Goal: Communication & Community: Answer question/provide support

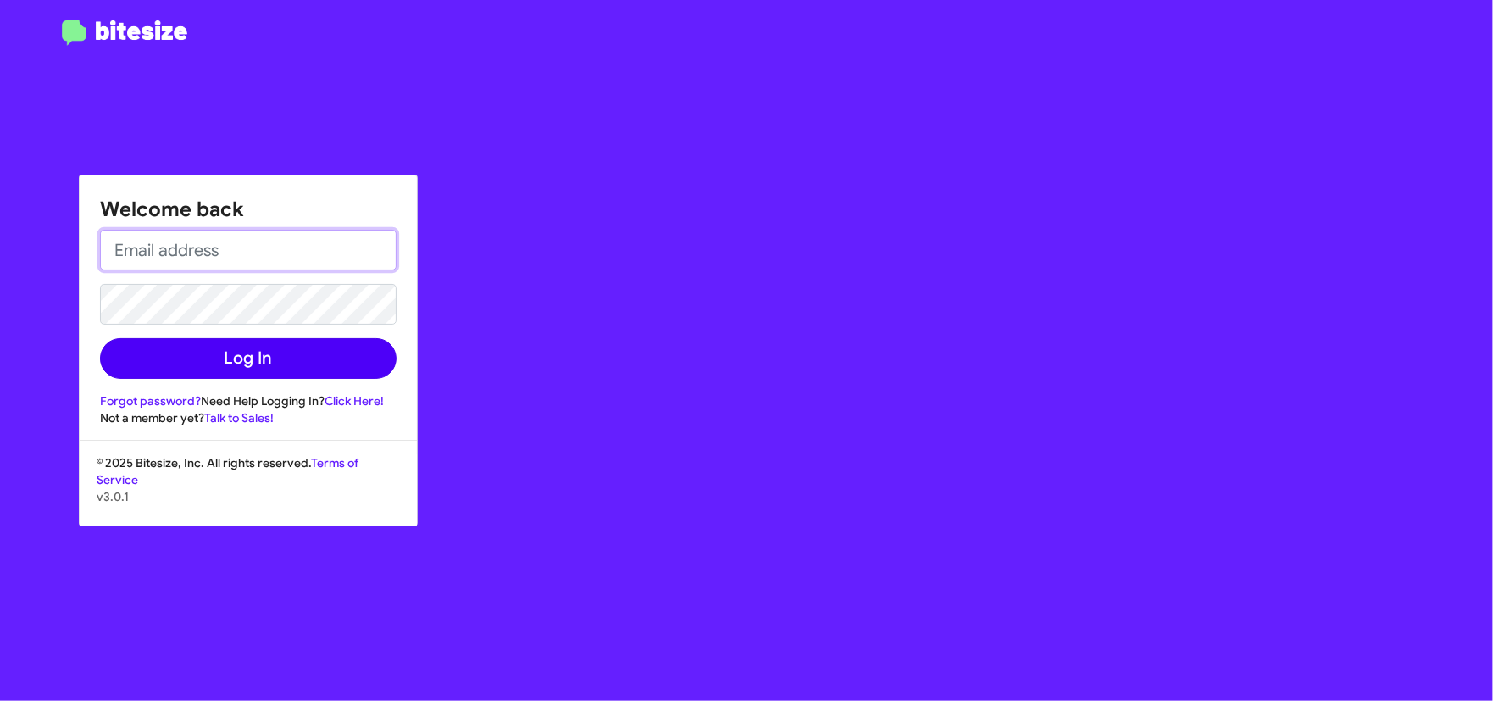
type input "[EMAIL_ADDRESS][DOMAIN_NAME]"
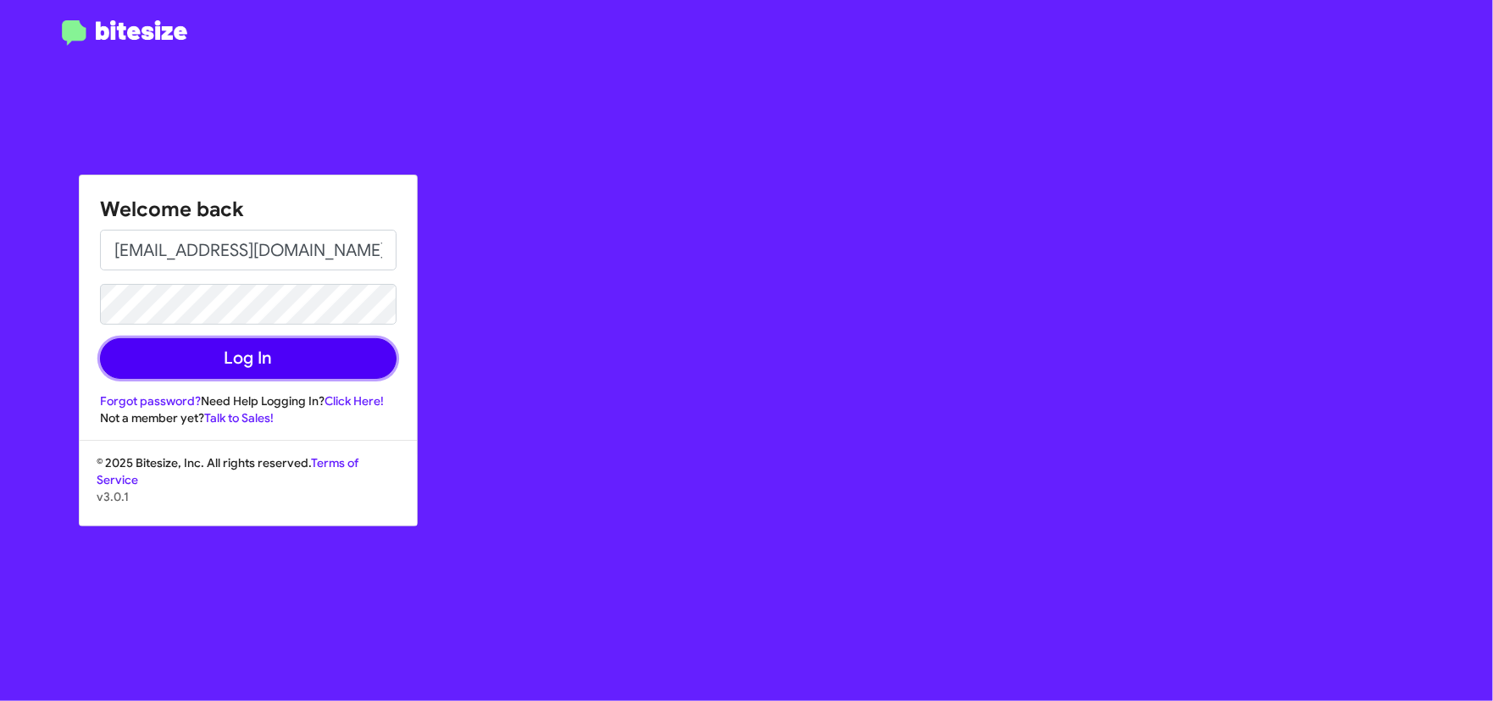
click at [210, 347] on button "Log In" at bounding box center [248, 358] width 297 height 41
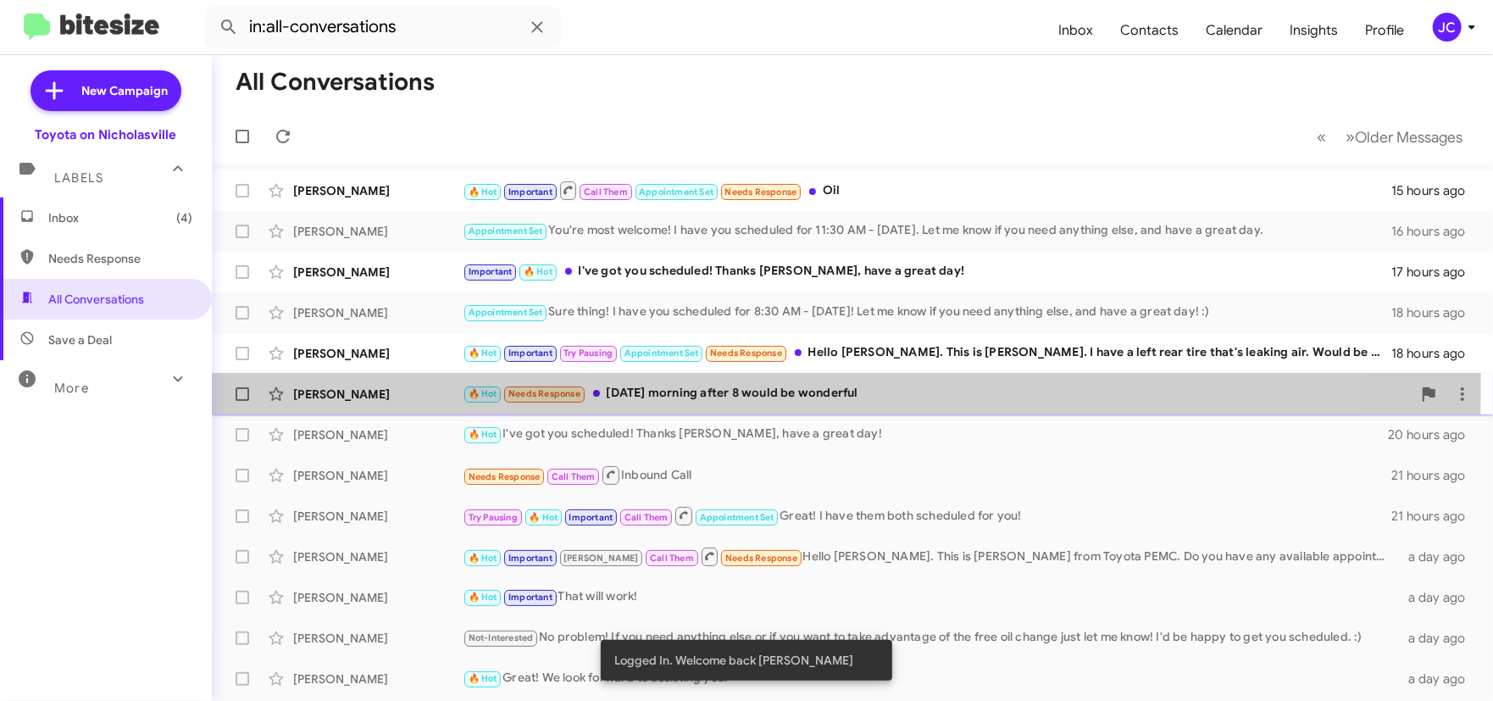
click at [345, 386] on div "[PERSON_NAME]" at bounding box center [378, 394] width 170 height 17
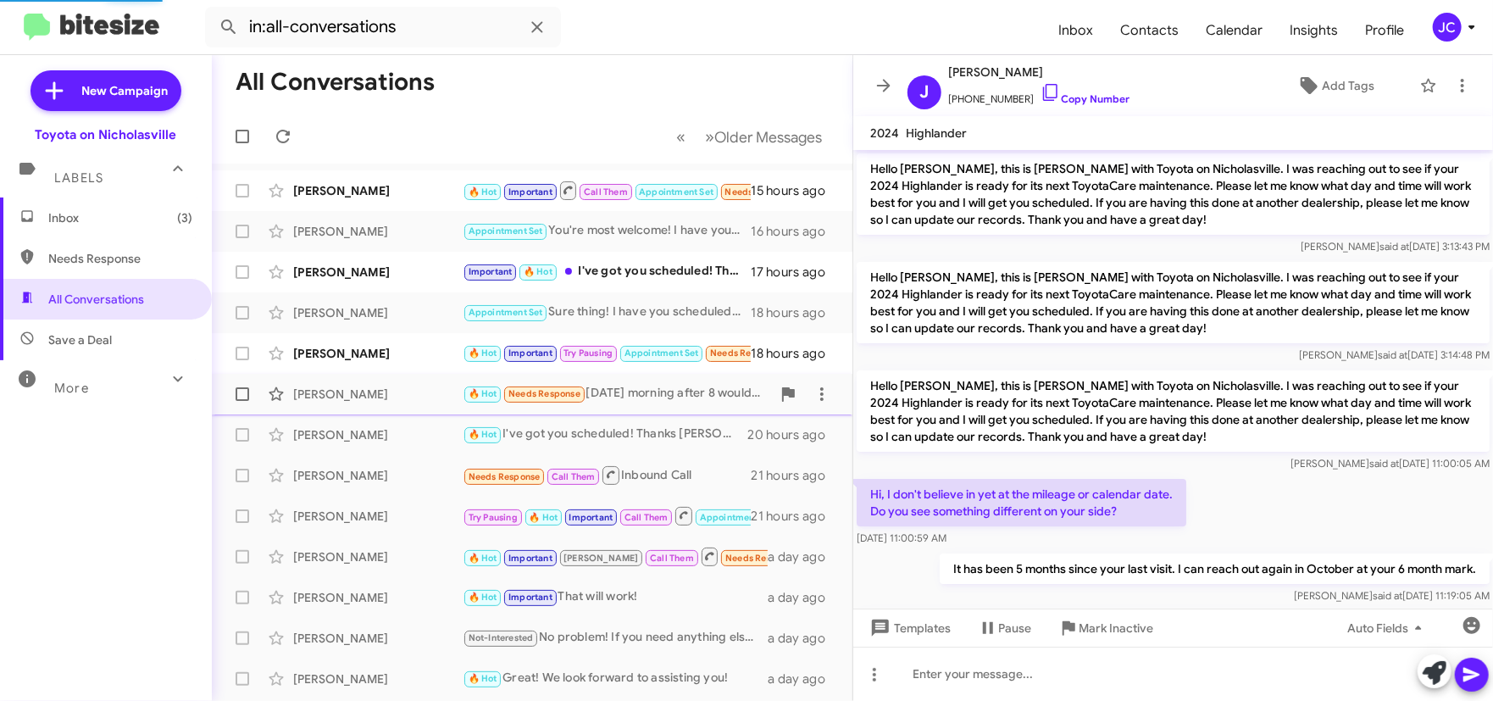
scroll to position [408, 0]
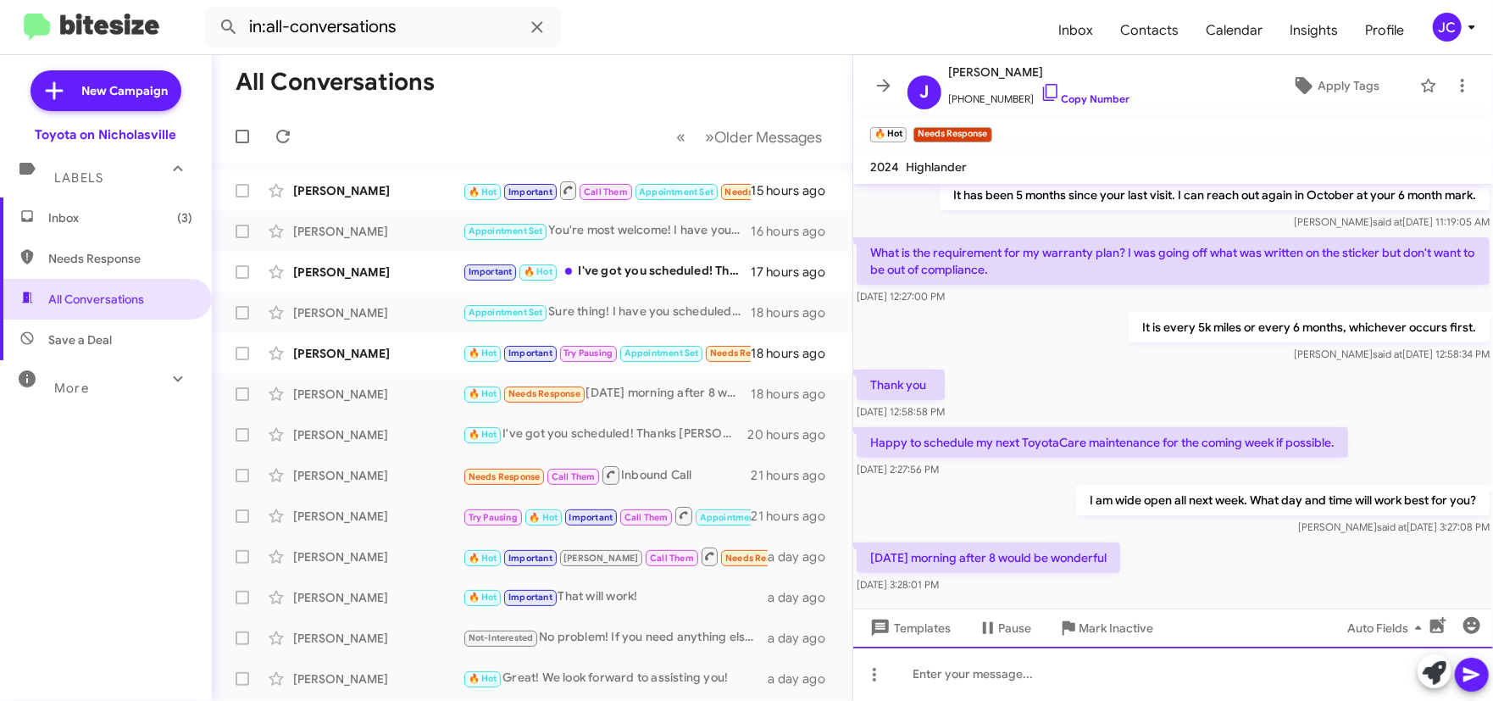
click at [952, 671] on div at bounding box center [1174, 674] width 640 height 54
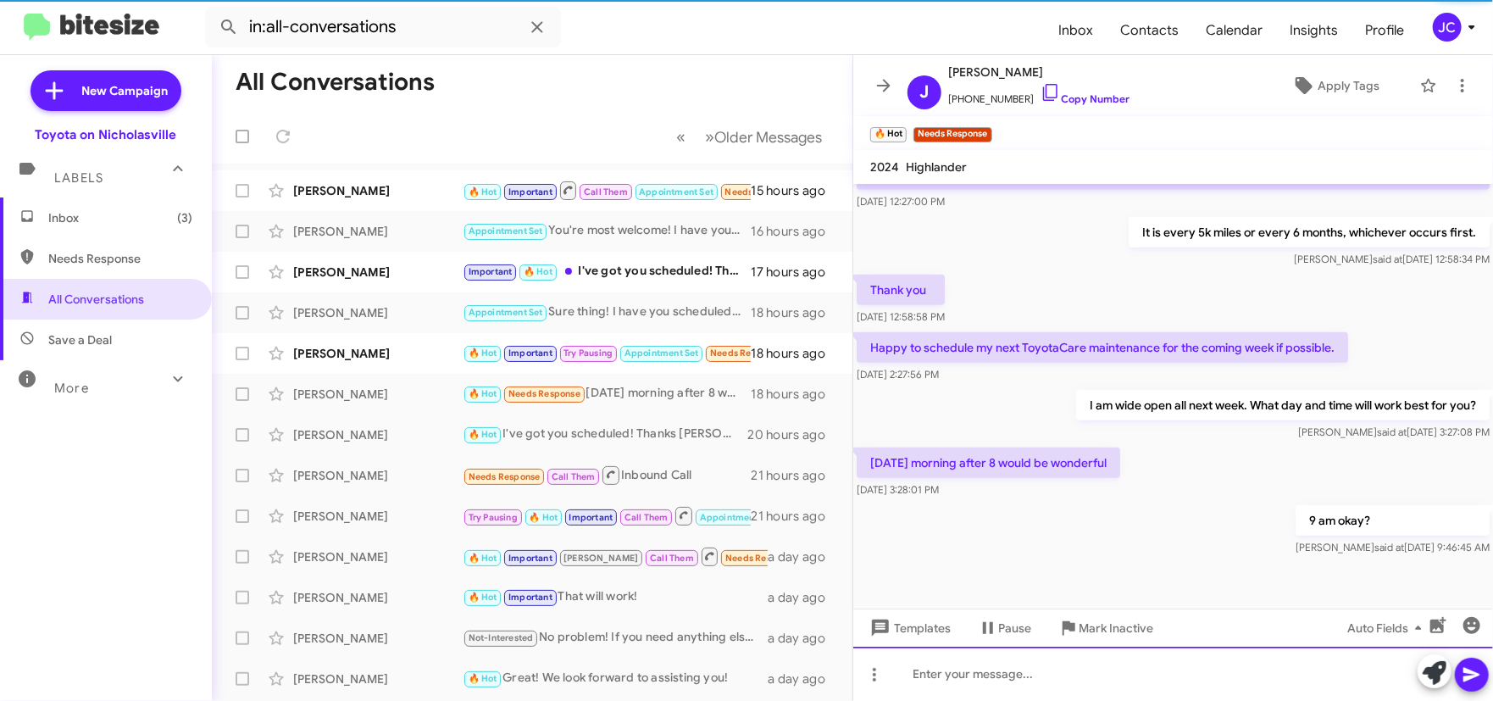
scroll to position [503, 0]
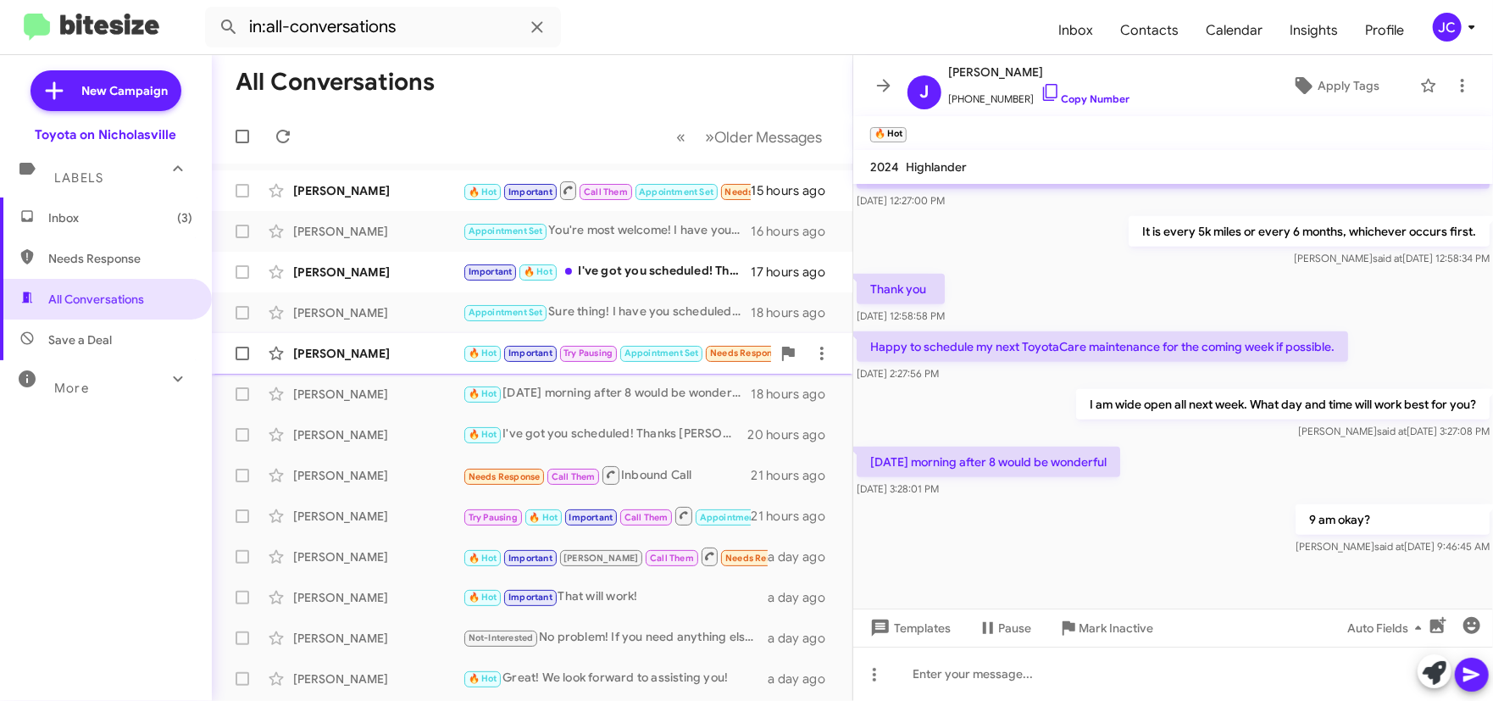
click at [336, 361] on div "[PERSON_NAME]" at bounding box center [378, 353] width 170 height 17
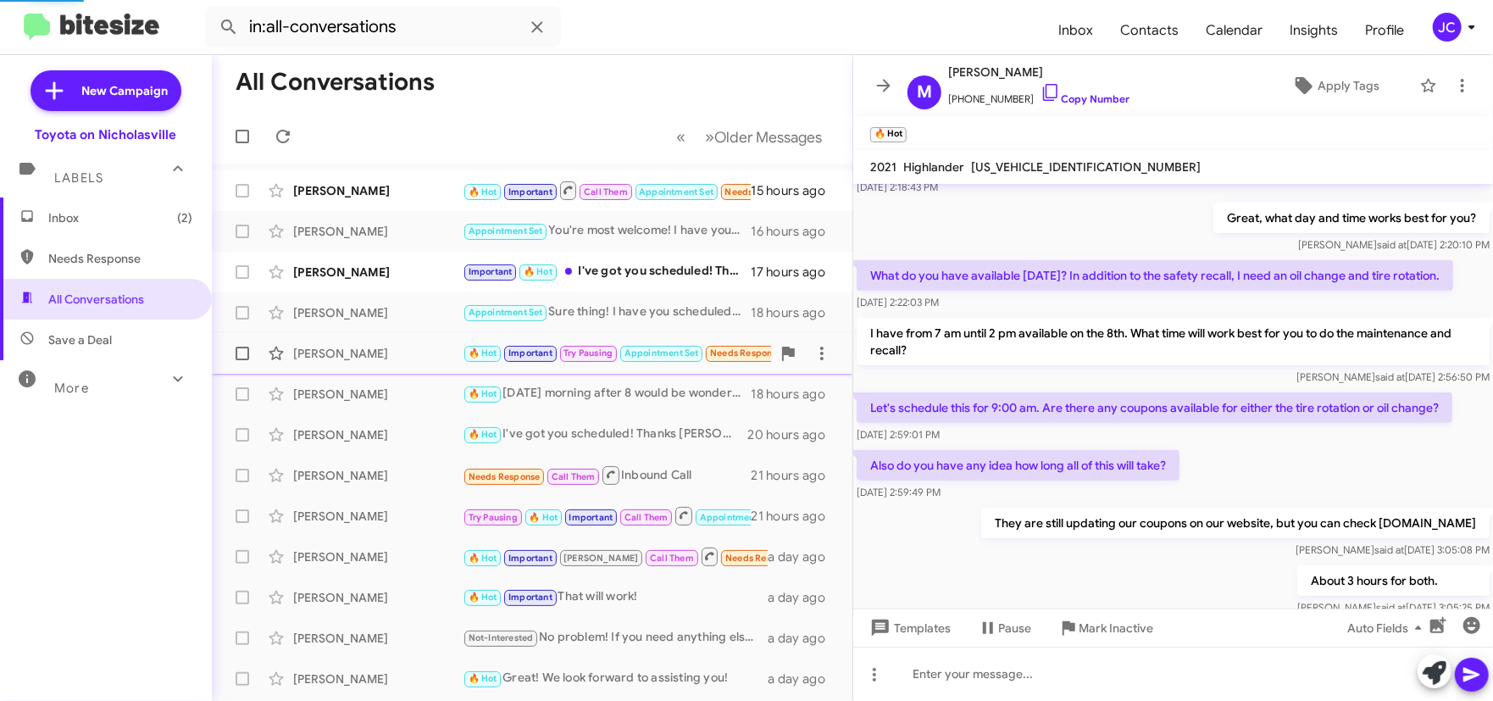
scroll to position [1446, 0]
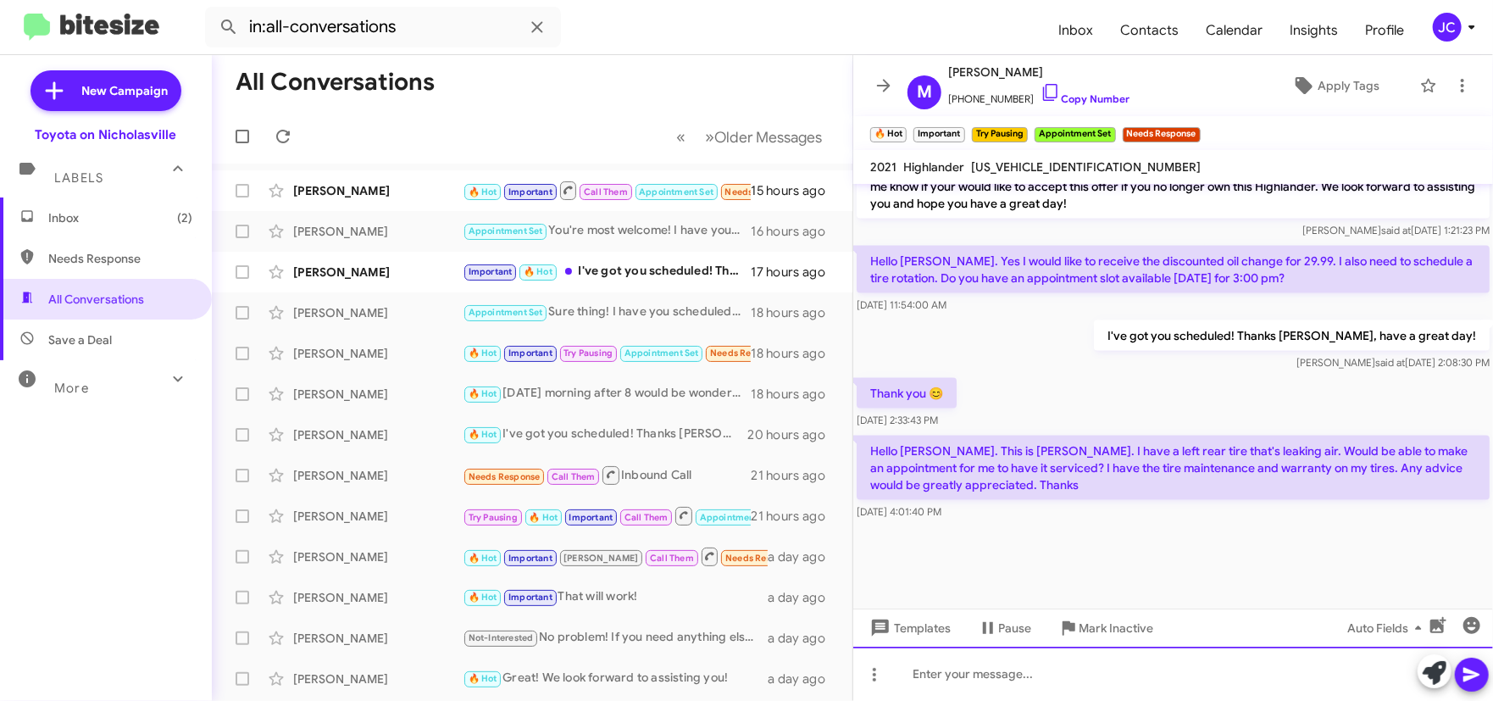
click at [1004, 666] on div at bounding box center [1174, 674] width 640 height 54
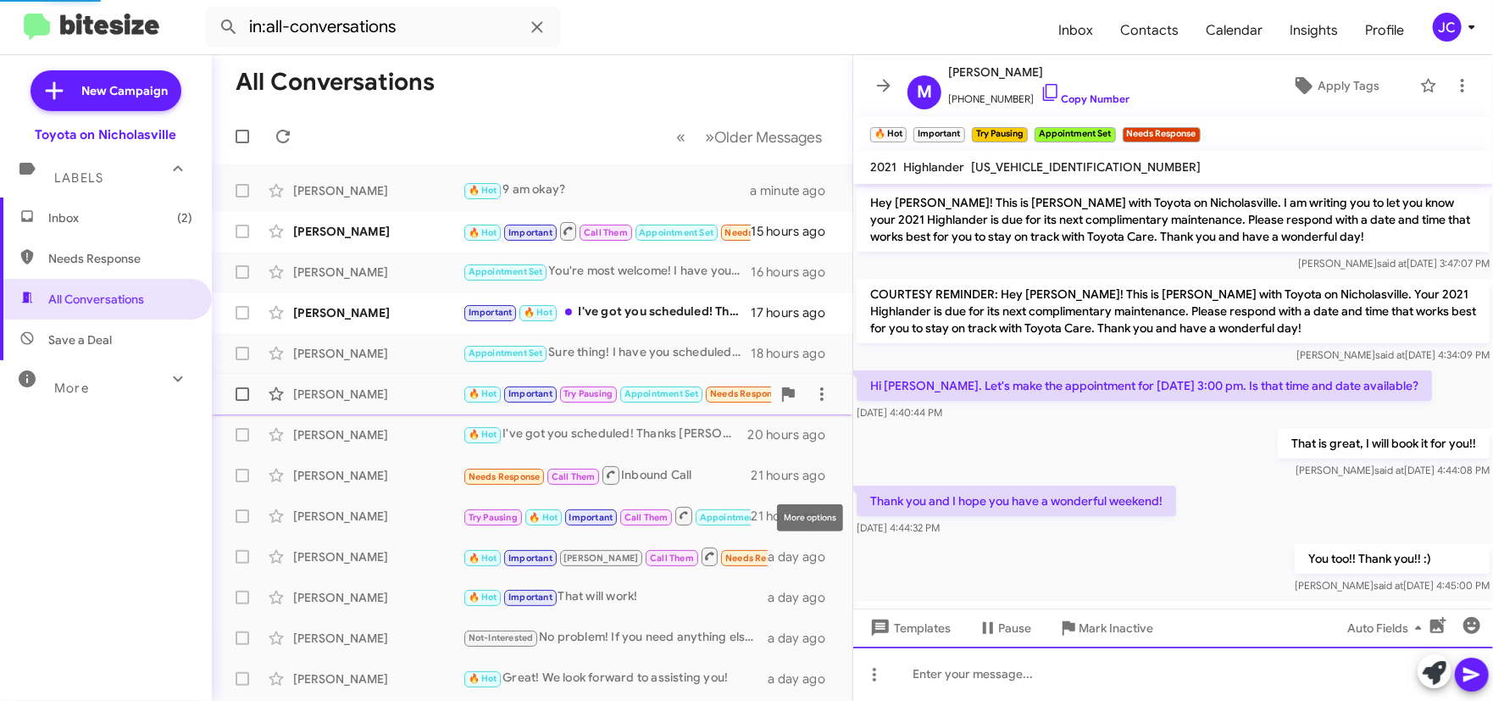
scroll to position [85, 0]
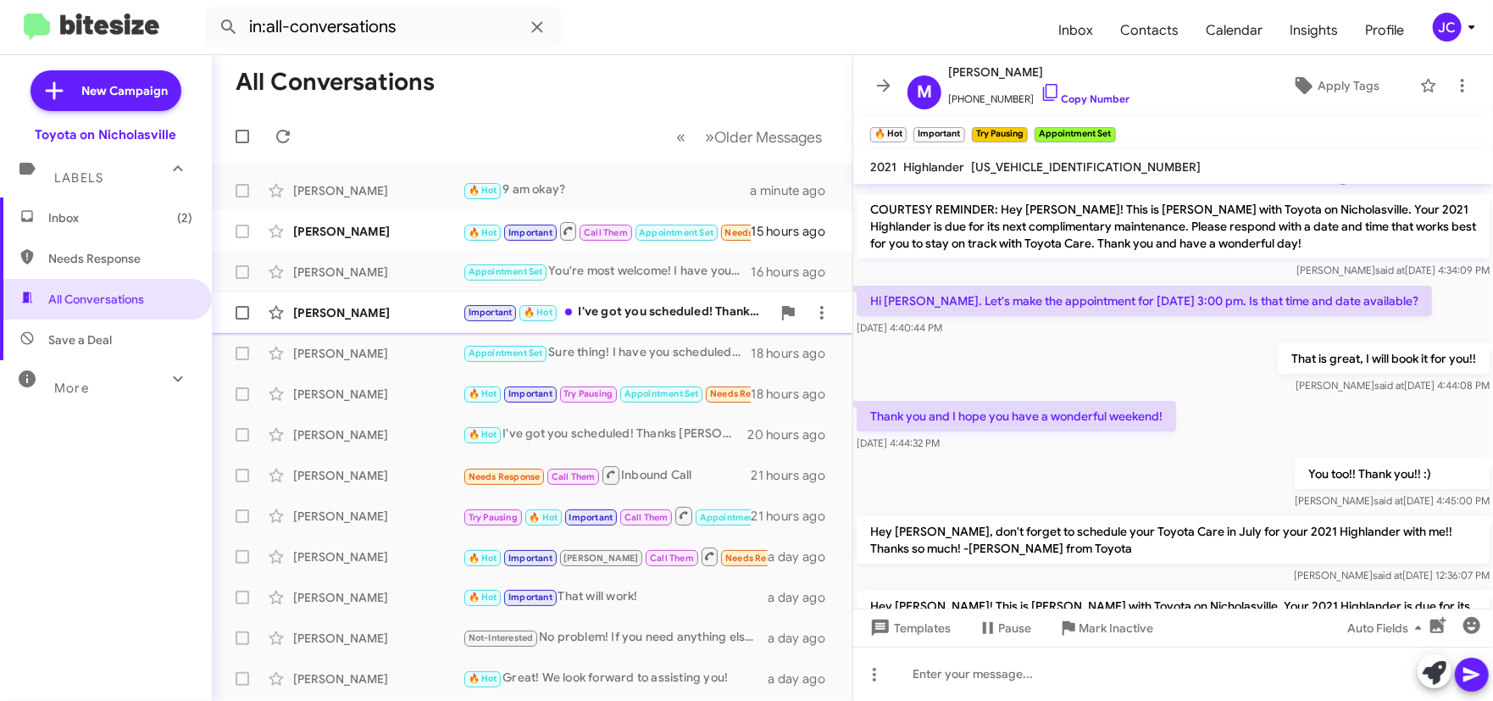
drag, startPoint x: 394, startPoint y: 321, endPoint x: 408, endPoint y: 321, distance: 13.6
click at [401, 321] on div "[PERSON_NAME] Important 🔥 Hot I've got you scheduled! Thanks [PERSON_NAME], hav…" at bounding box center [532, 313] width 614 height 34
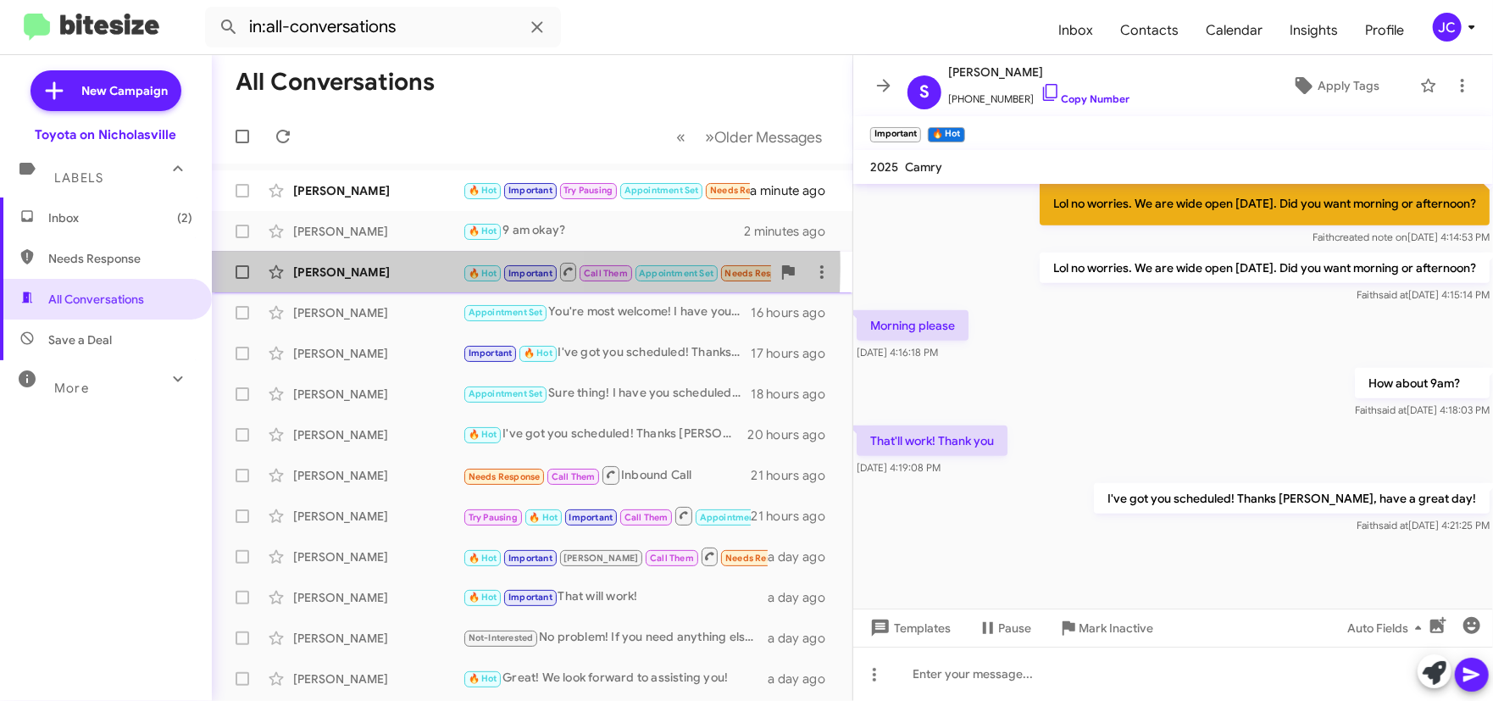
click at [389, 268] on div "[PERSON_NAME]" at bounding box center [378, 272] width 170 height 17
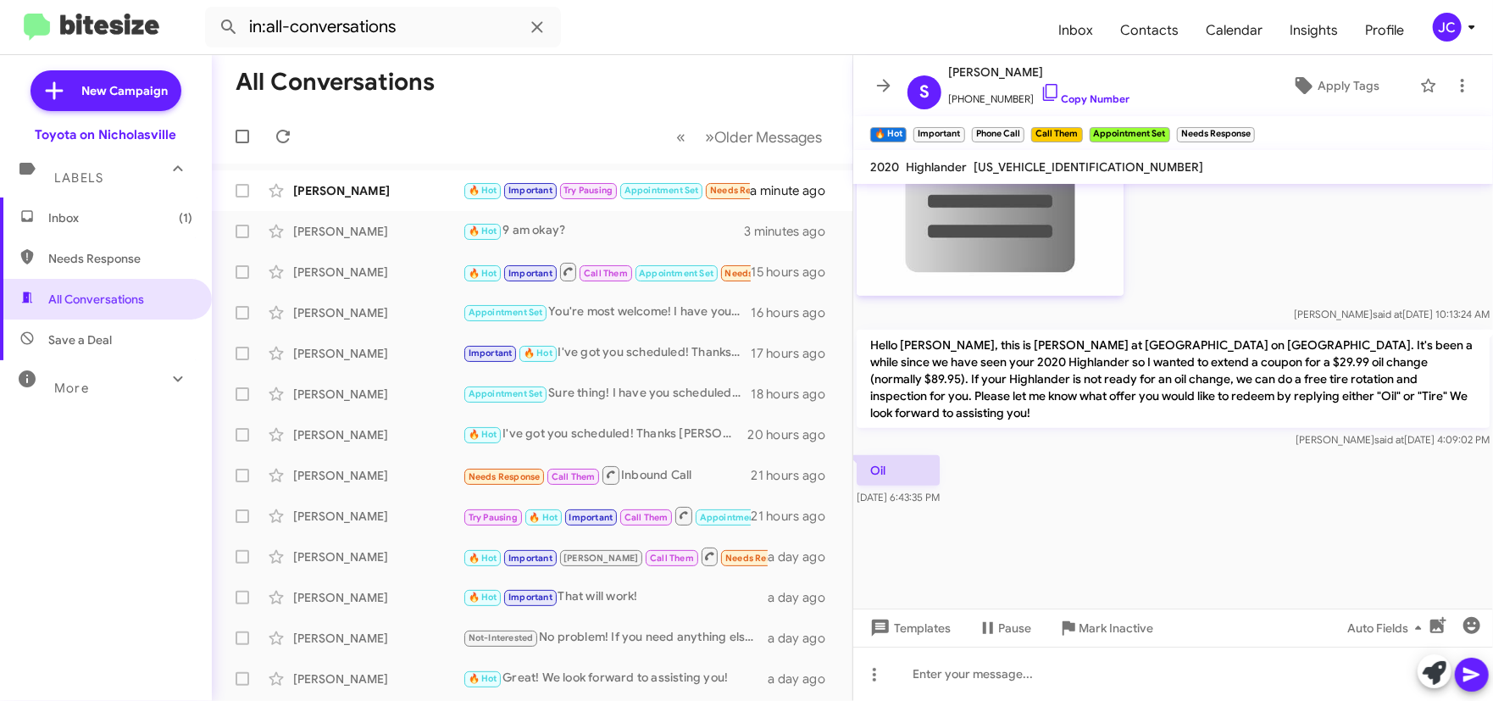
scroll to position [4831, 0]
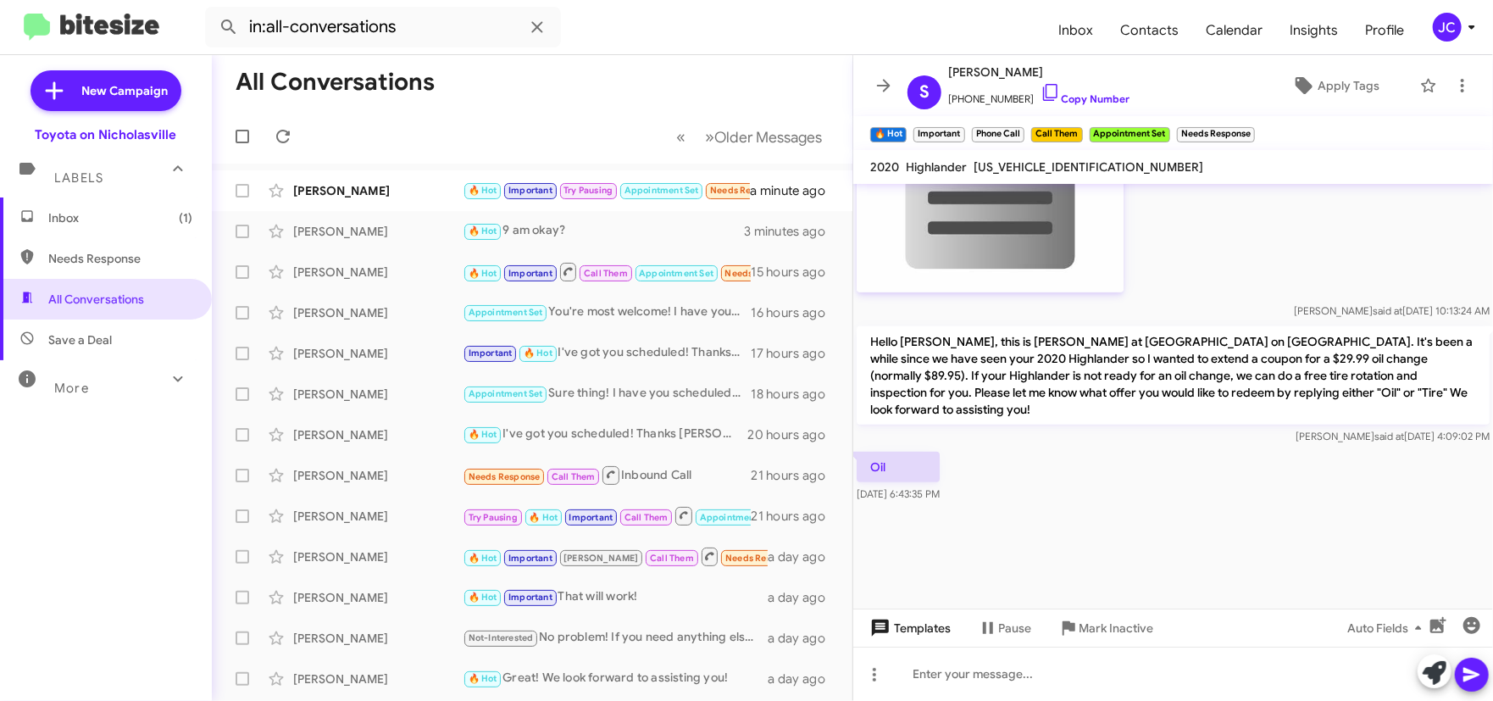
click at [911, 631] on span "Templates" at bounding box center [909, 628] width 84 height 31
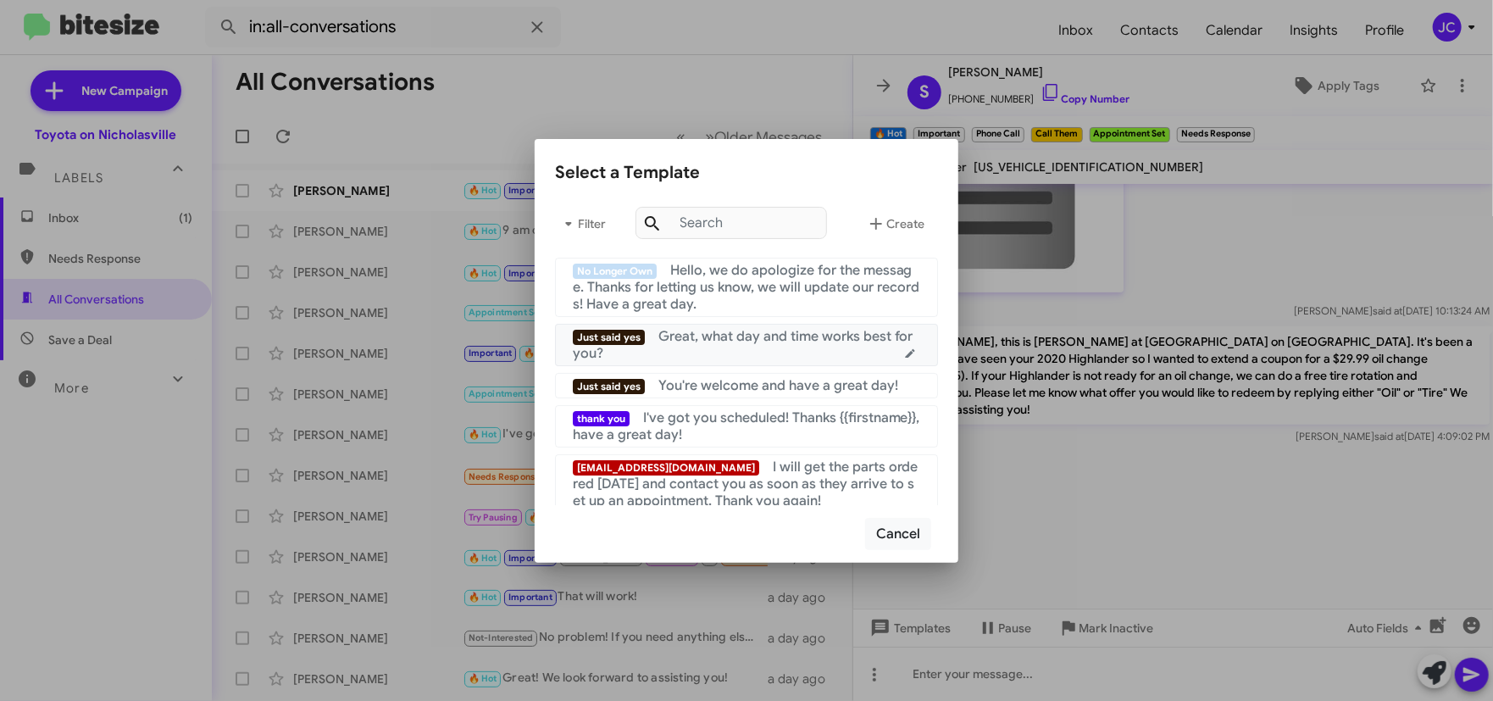
click at [754, 353] on div "Just said yes Great, what day and time works best for you?" at bounding box center [747, 345] width 348 height 34
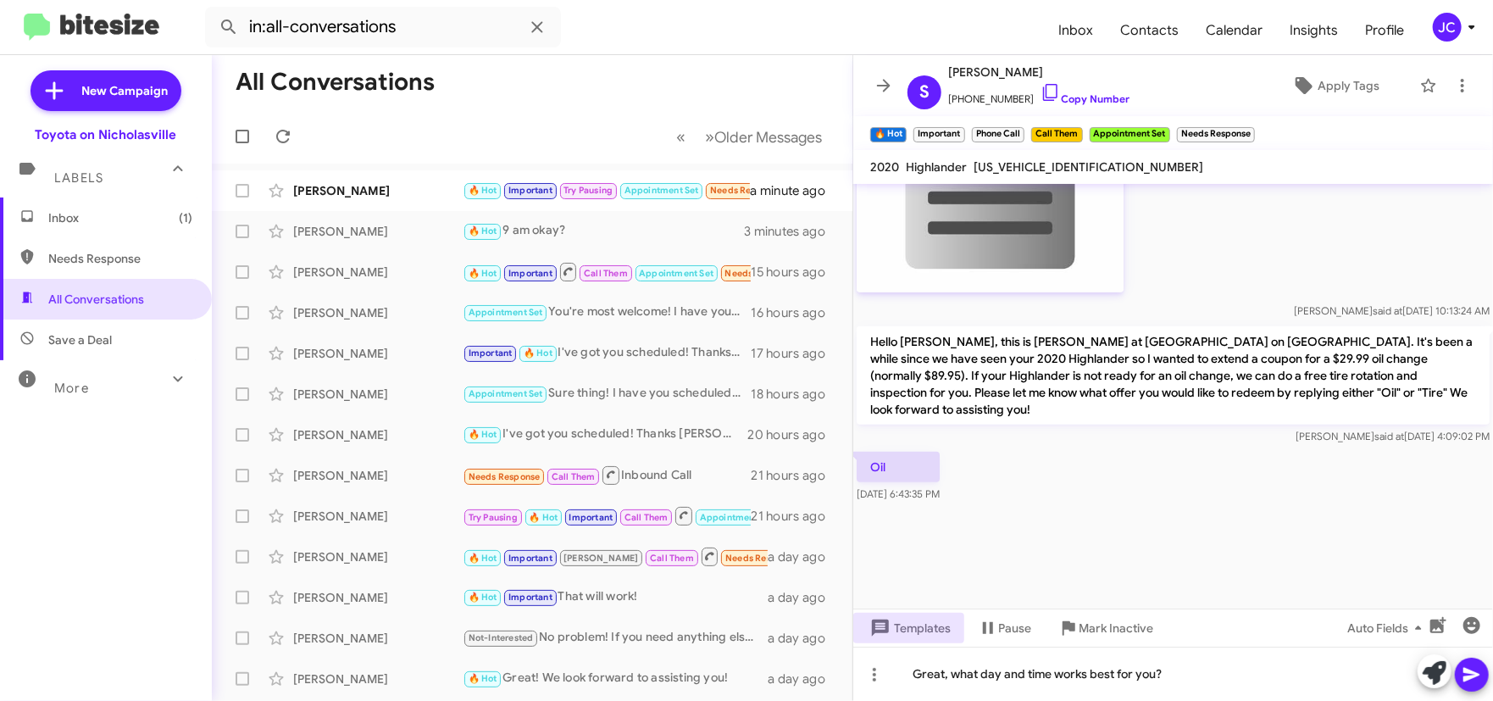
click at [1471, 670] on icon at bounding box center [1472, 675] width 16 height 14
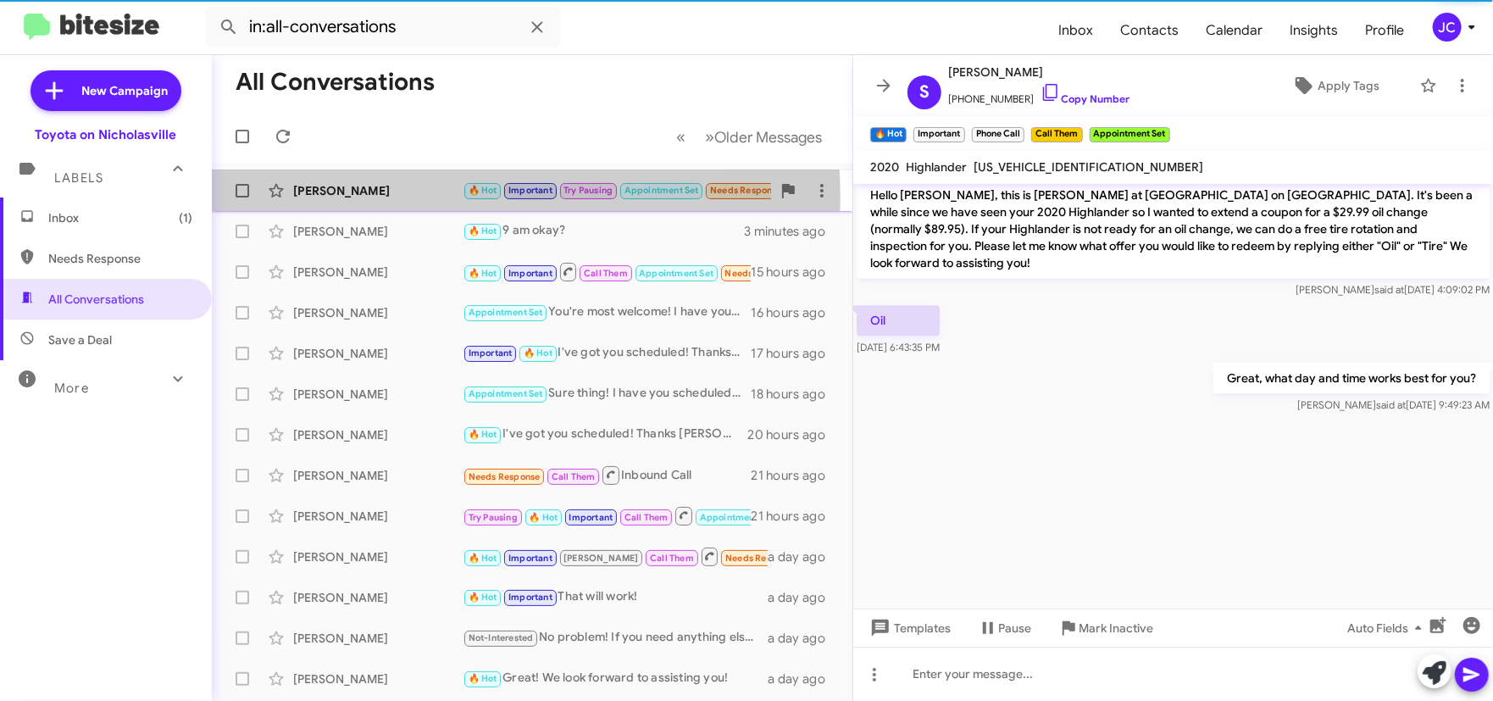
click at [350, 198] on div "[PERSON_NAME]" at bounding box center [378, 190] width 170 height 17
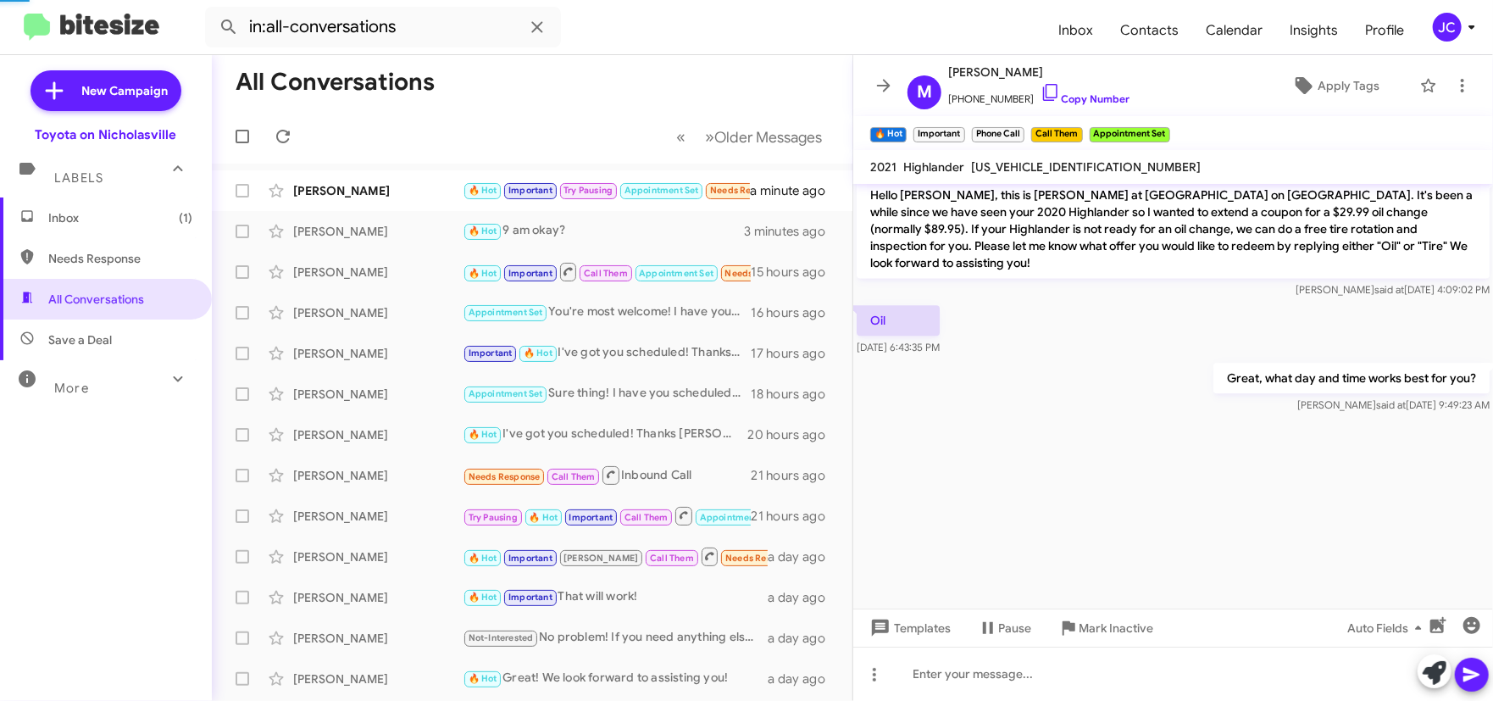
scroll to position [1101, 0]
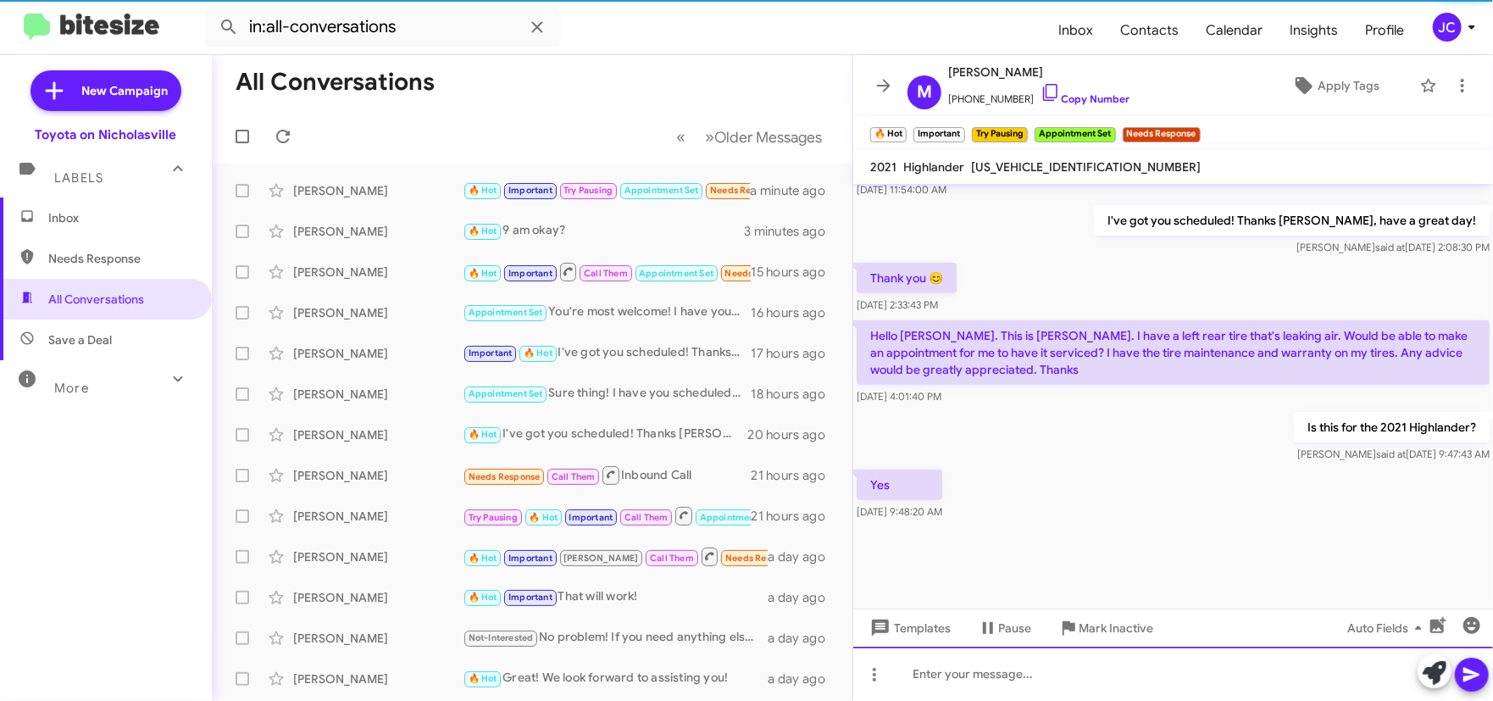
click at [996, 674] on div at bounding box center [1174, 674] width 640 height 54
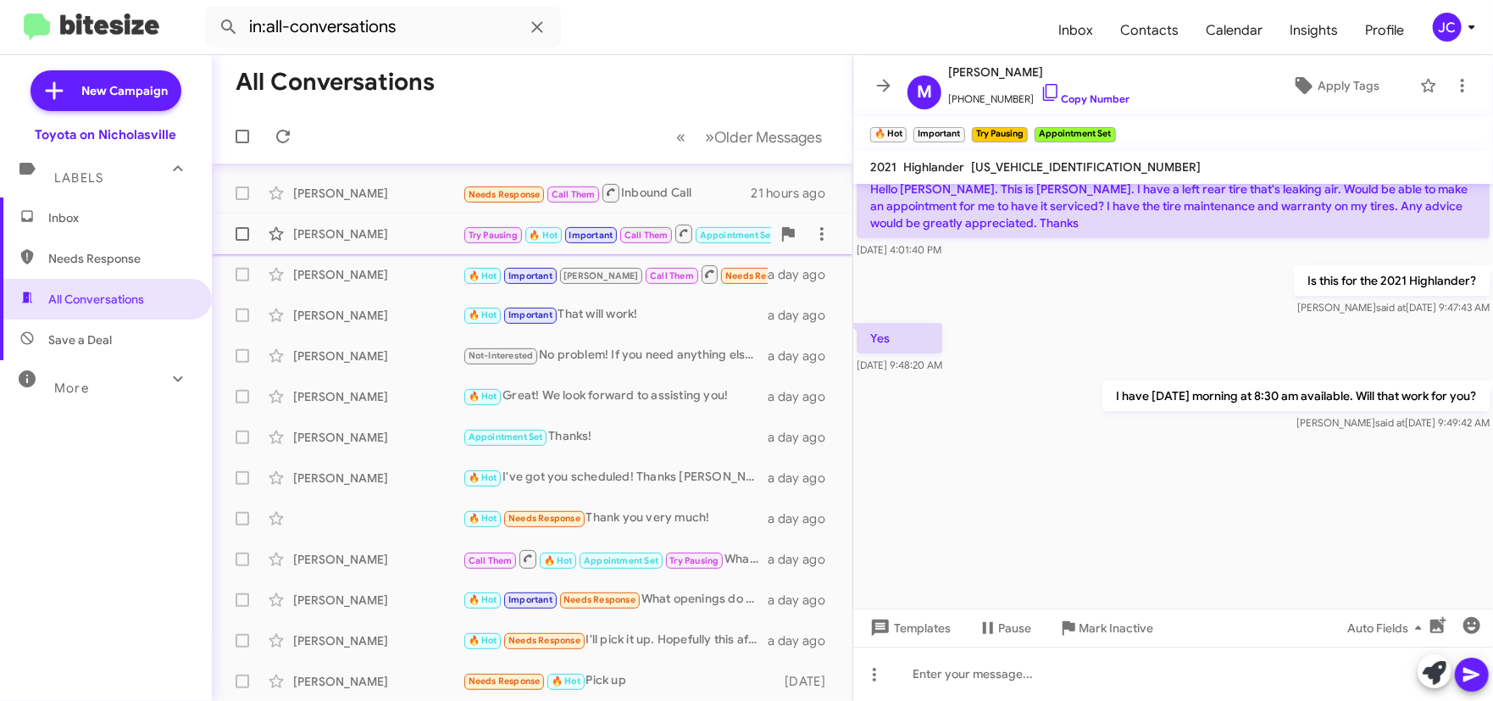
scroll to position [0, 0]
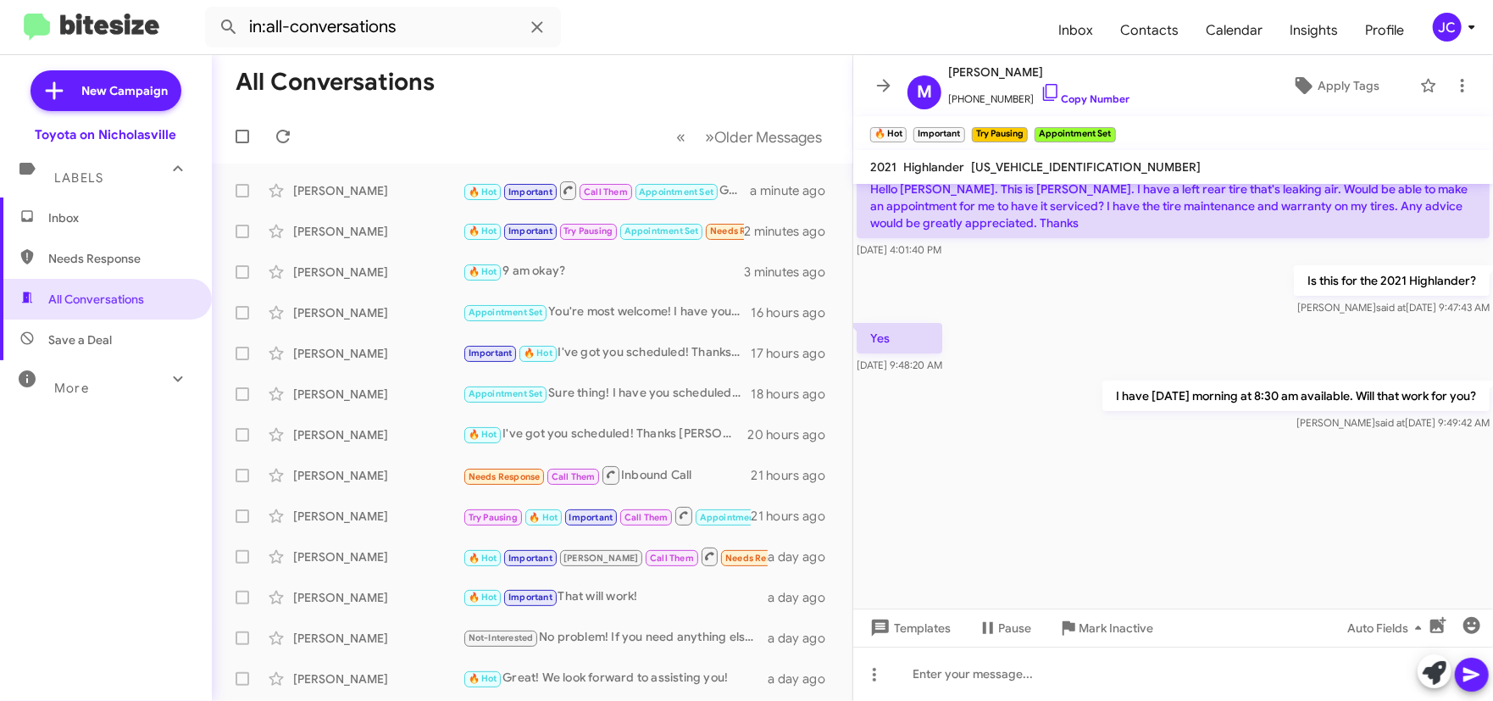
click at [69, 220] on span "Inbox" at bounding box center [120, 217] width 144 height 17
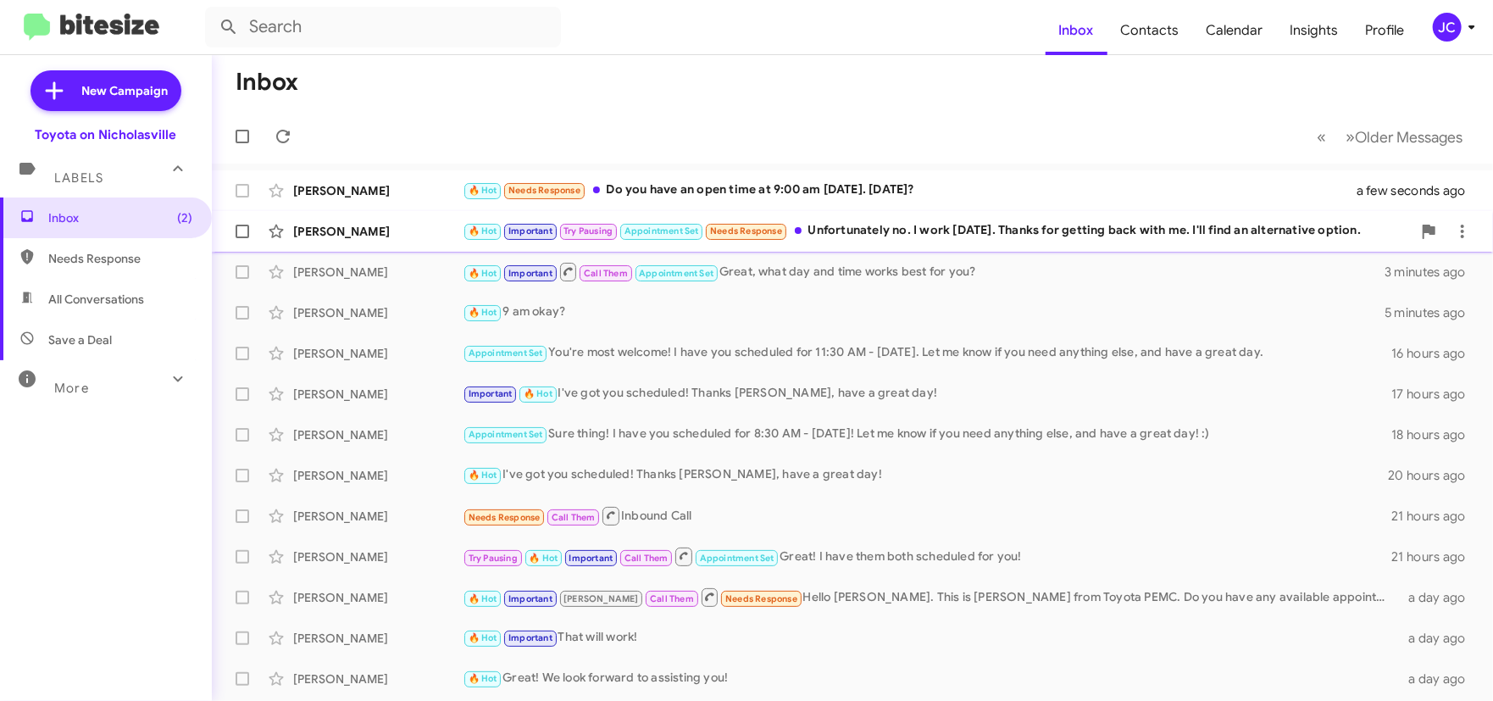
click at [1104, 230] on div "🔥 Hot Important Try Pausing Appointment Set Needs Response Unfortunately no. I …" at bounding box center [937, 230] width 949 height 19
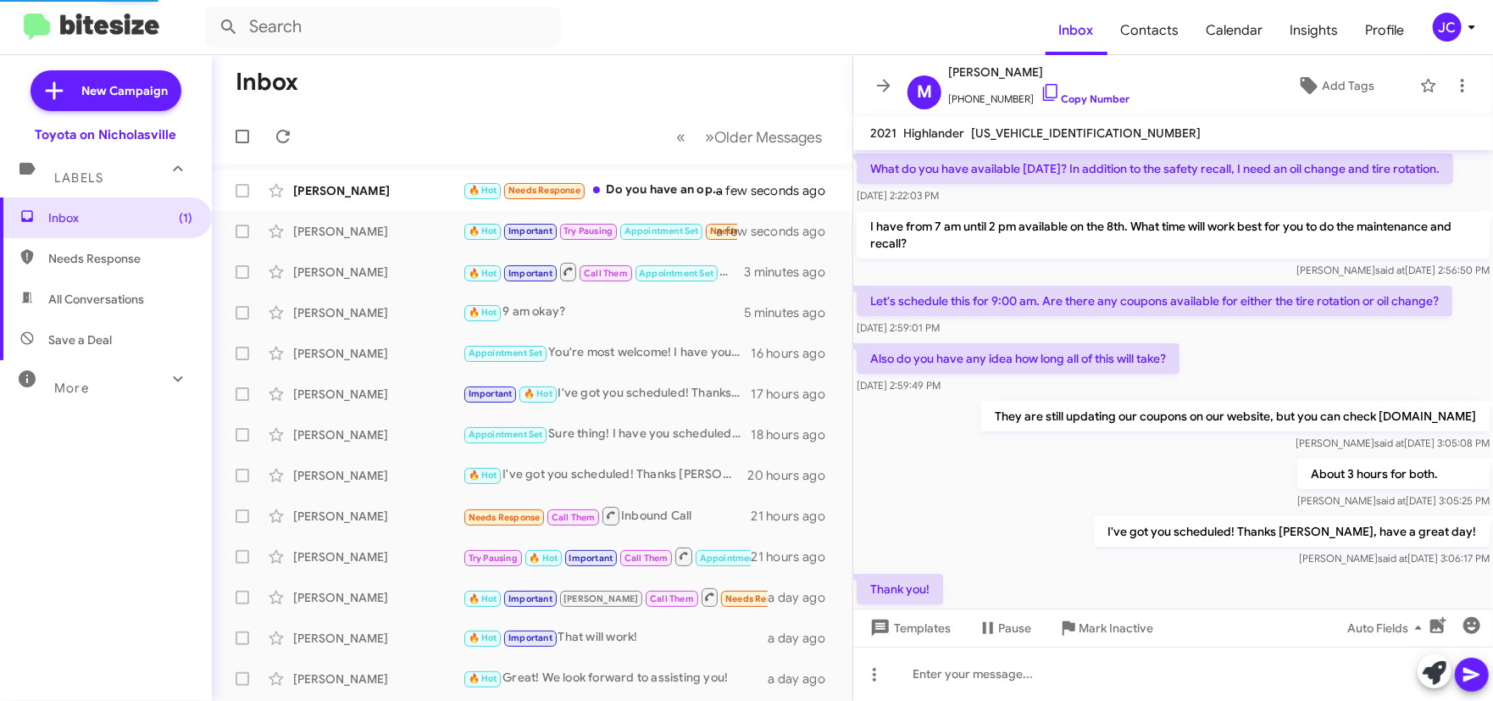
scroll to position [1066, 0]
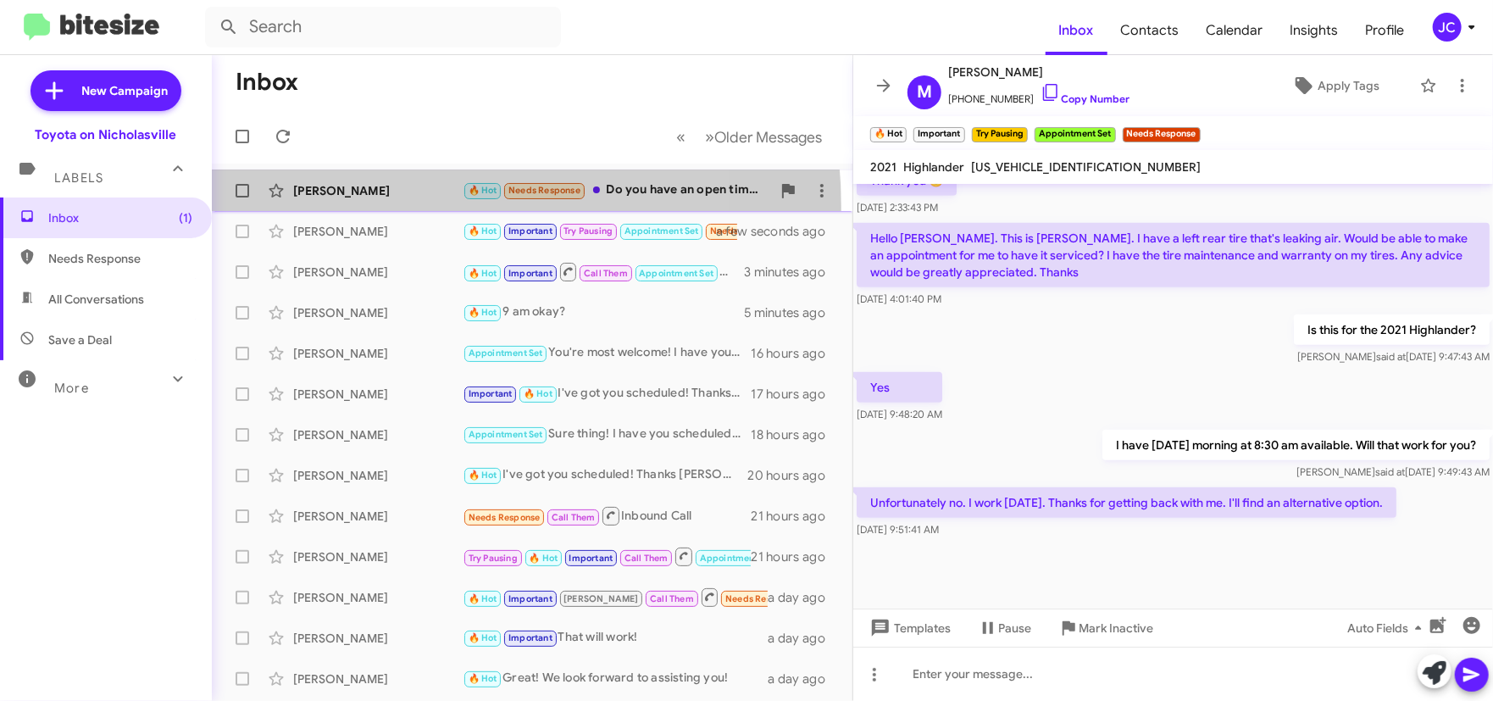
click at [354, 208] on span "[PERSON_NAME] 🔥 Hot Needs Response Do you have an open time at 9:00 am [DATE]. …" at bounding box center [532, 190] width 641 height 41
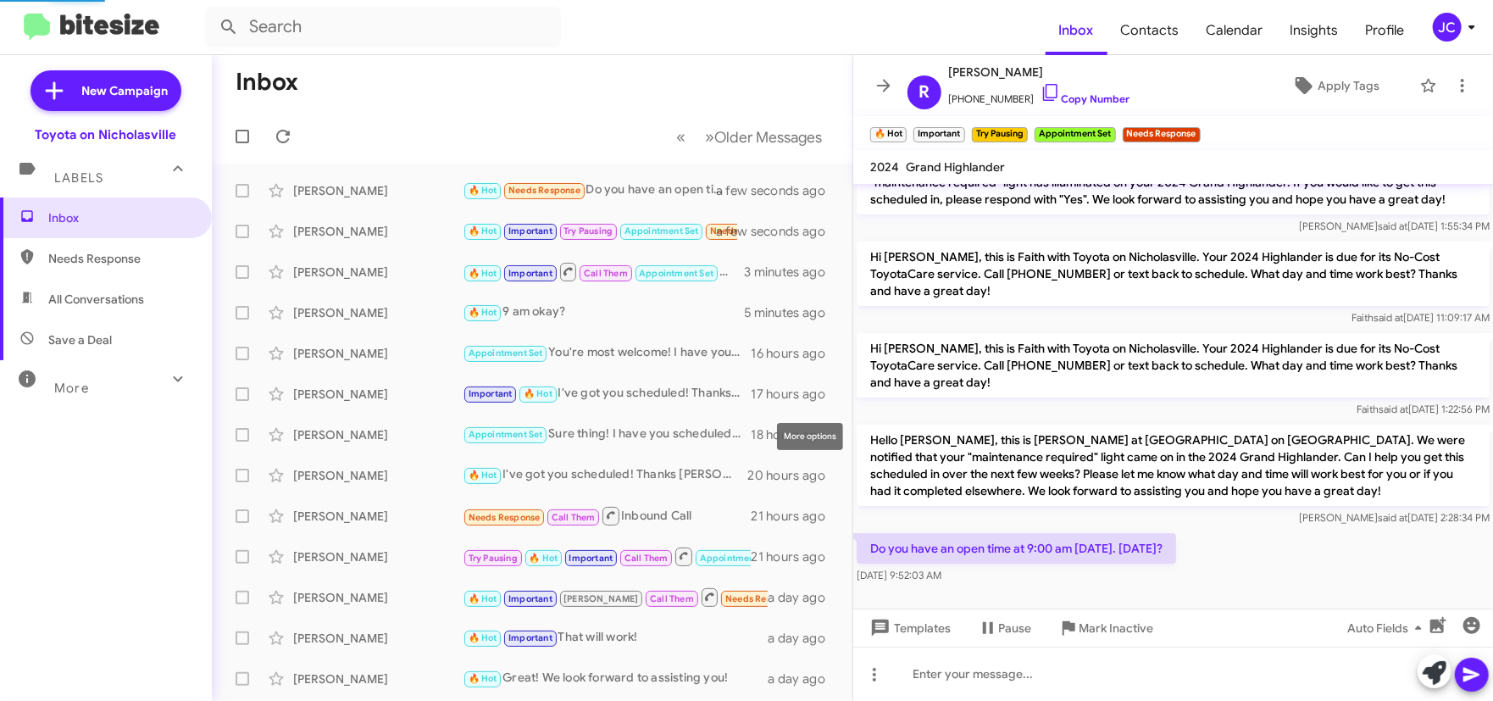
scroll to position [54, 0]
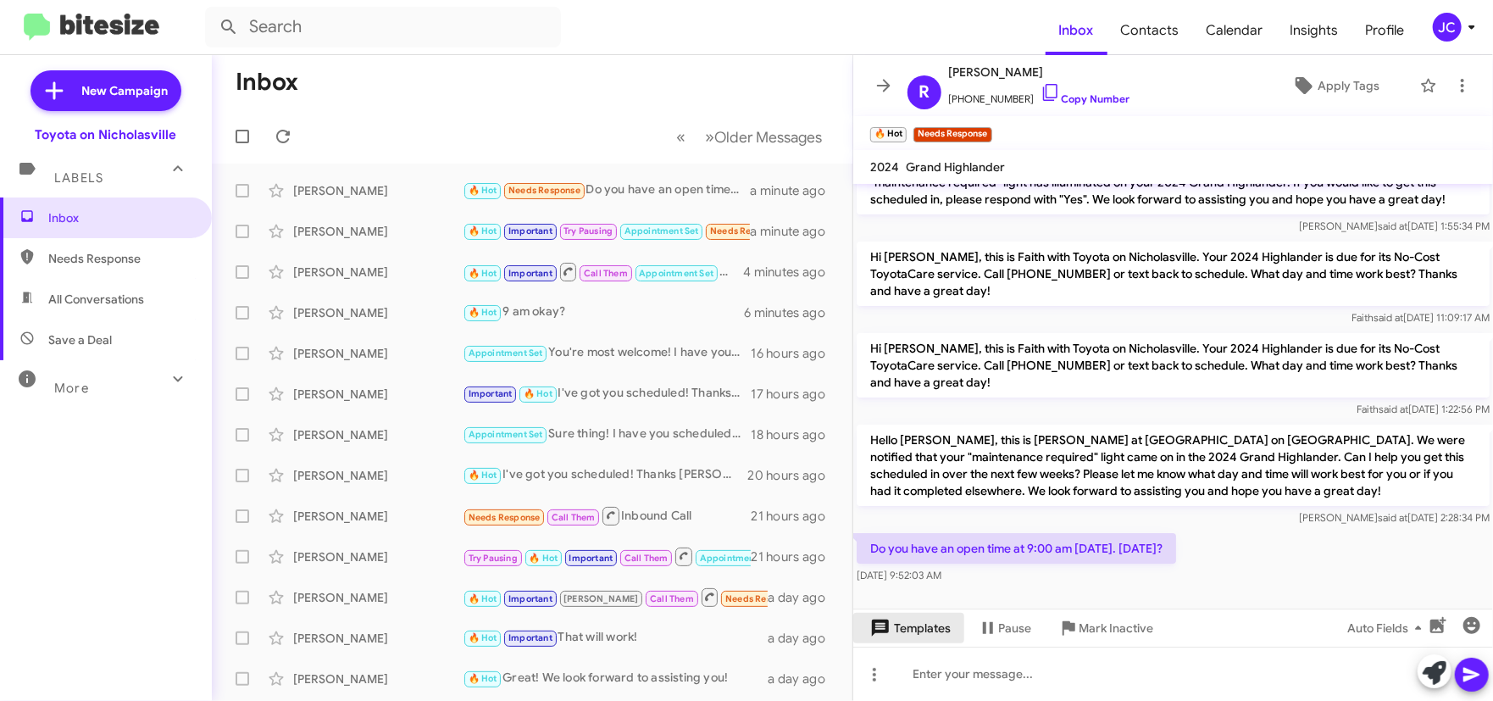
click at [955, 623] on button "Templates" at bounding box center [909, 628] width 111 height 31
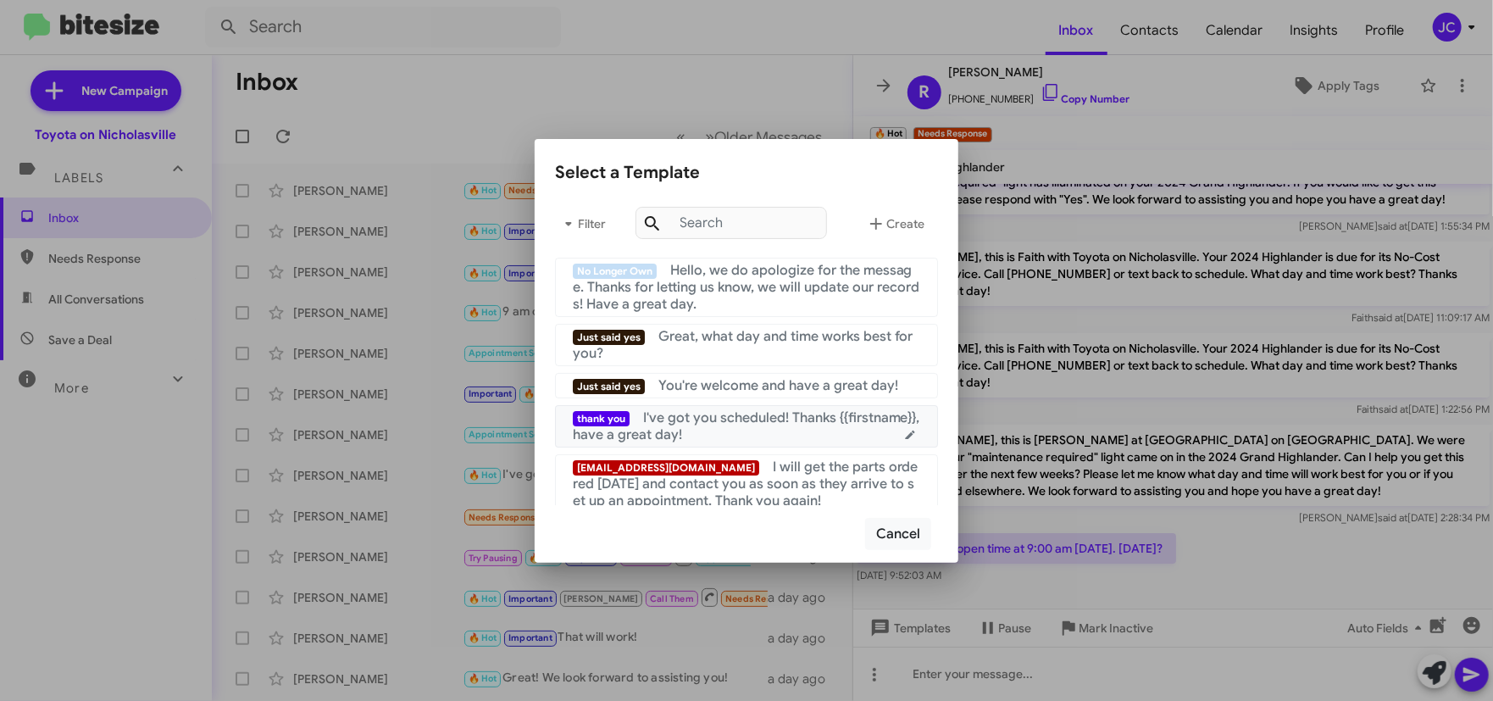
click at [760, 419] on span "I've got you scheduled! Thanks {{firstname}}, have a great day!" at bounding box center [747, 426] width 348 height 34
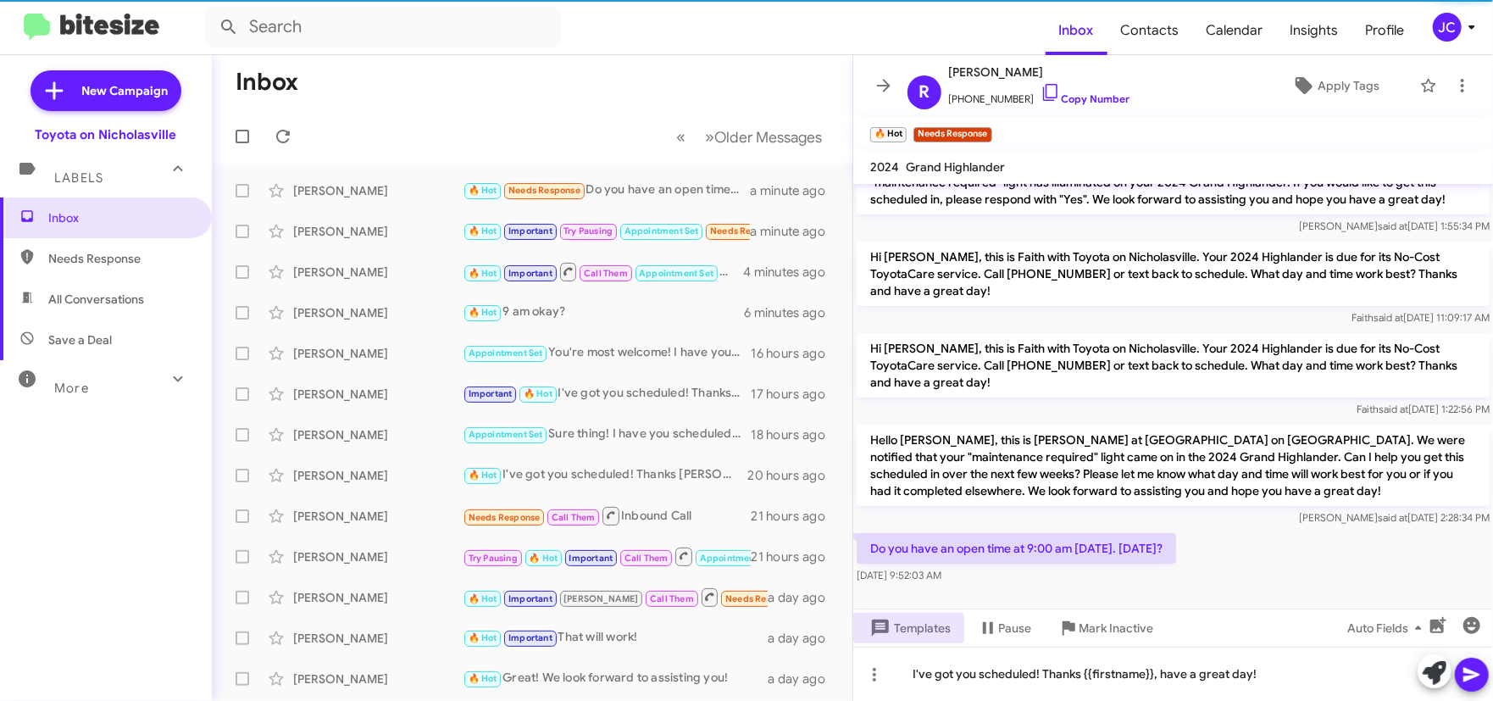
click at [1478, 678] on icon at bounding box center [1472, 675] width 20 height 20
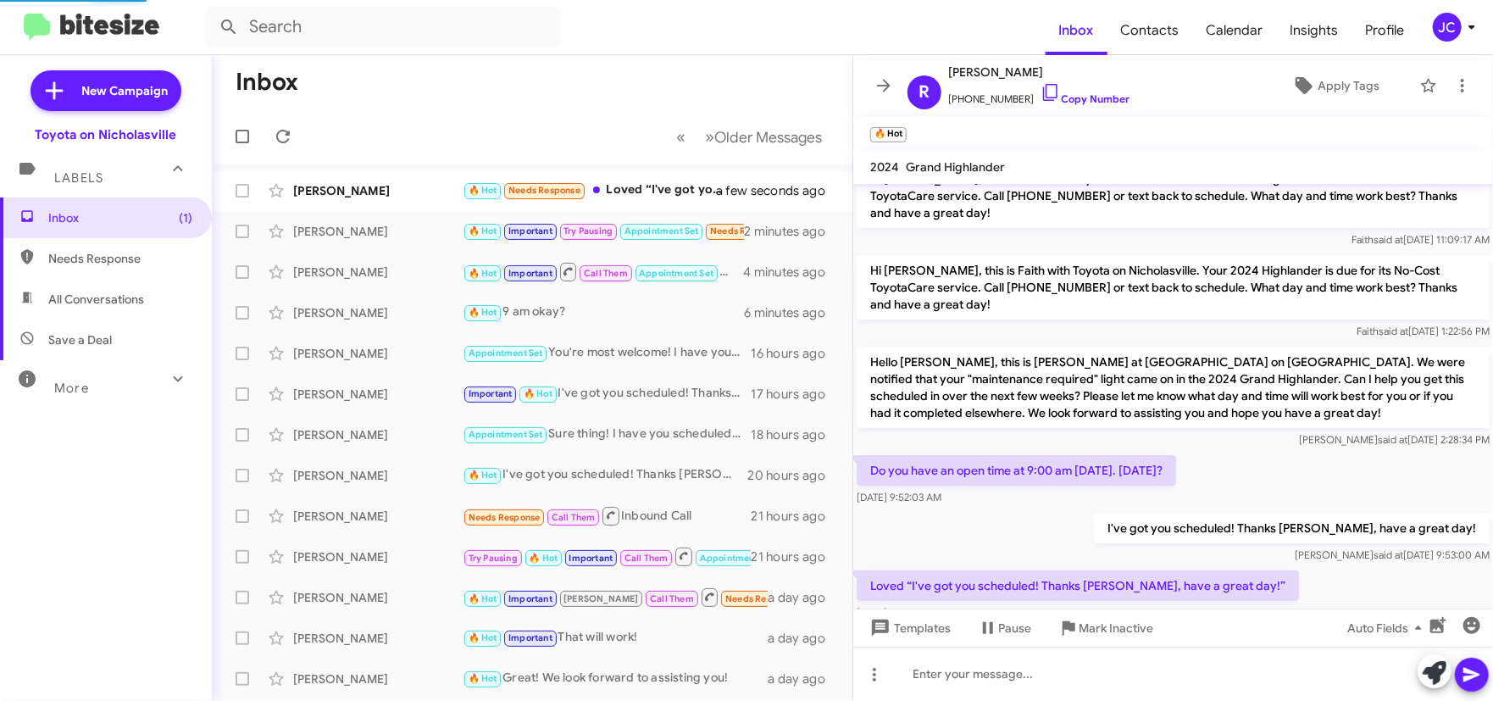
scroll to position [0, 0]
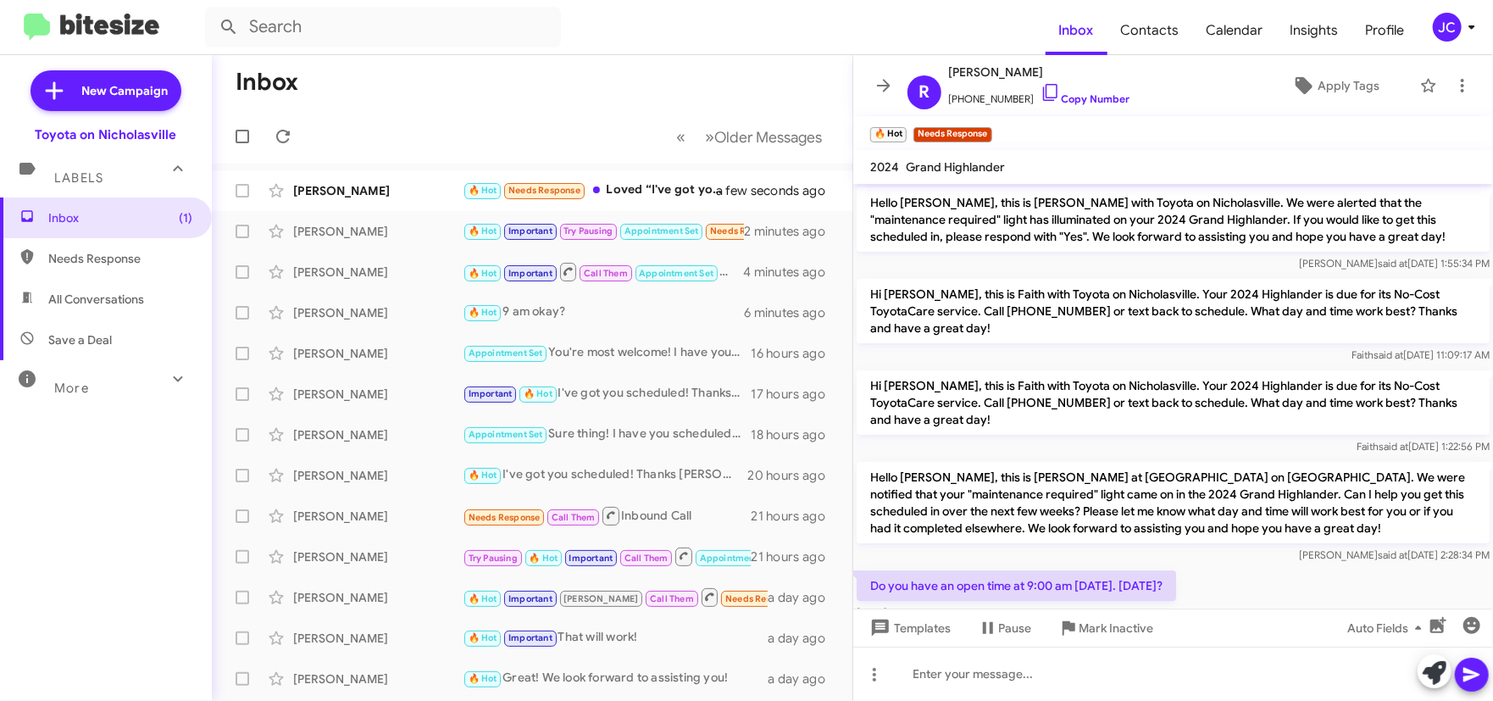
click at [361, 150] on mat-toolbar-row "« Previous » Next Older Messages" at bounding box center [532, 136] width 641 height 54
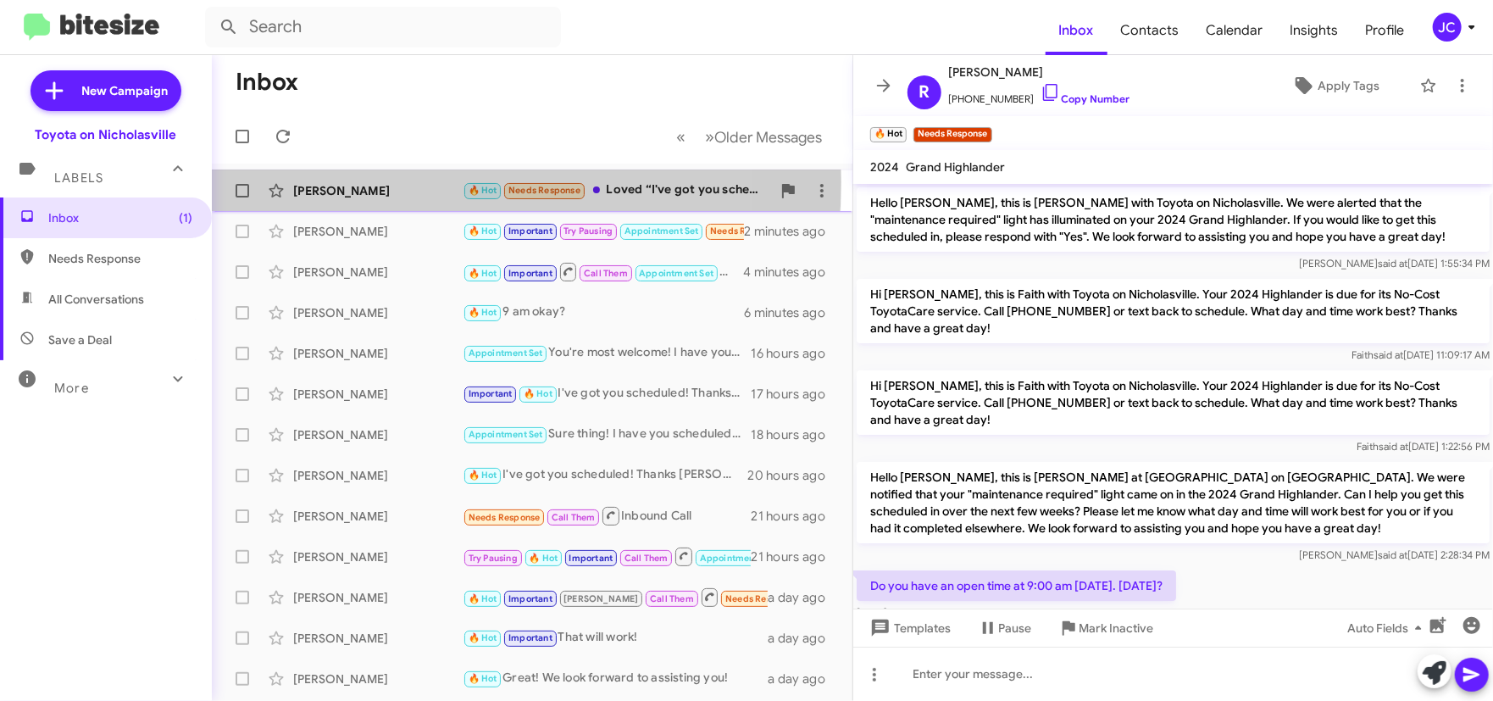
click at [366, 182] on div "[PERSON_NAME]" at bounding box center [378, 190] width 170 height 17
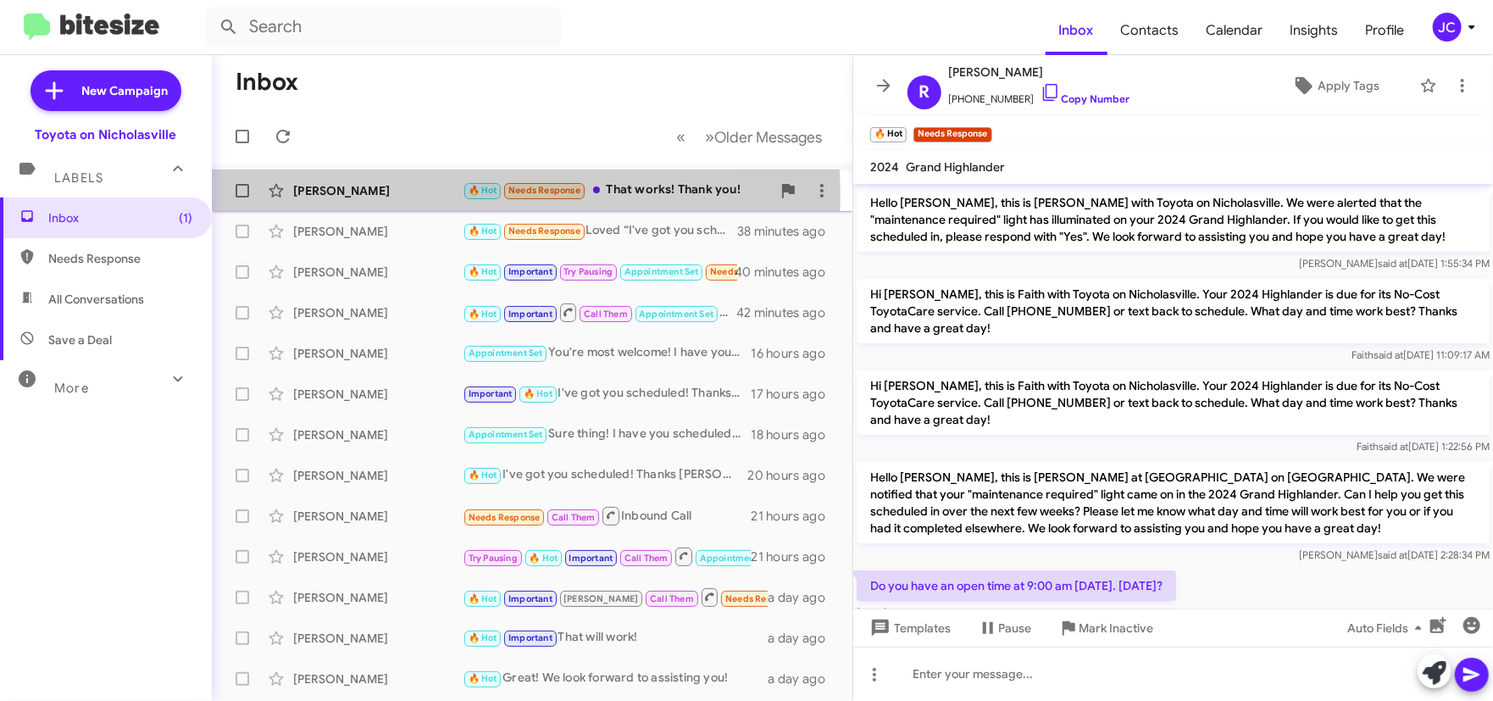
click at [359, 196] on div "[PERSON_NAME]" at bounding box center [378, 190] width 170 height 17
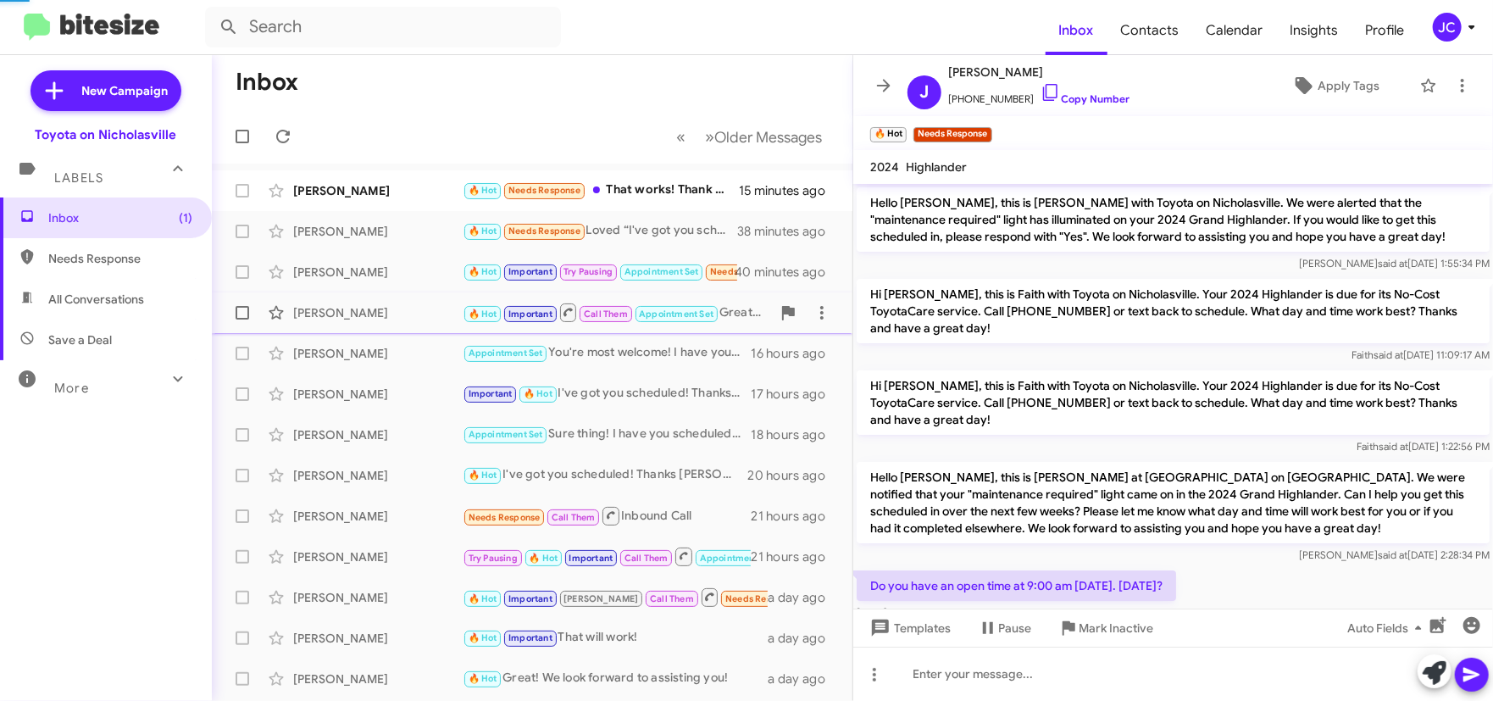
scroll to position [565, 0]
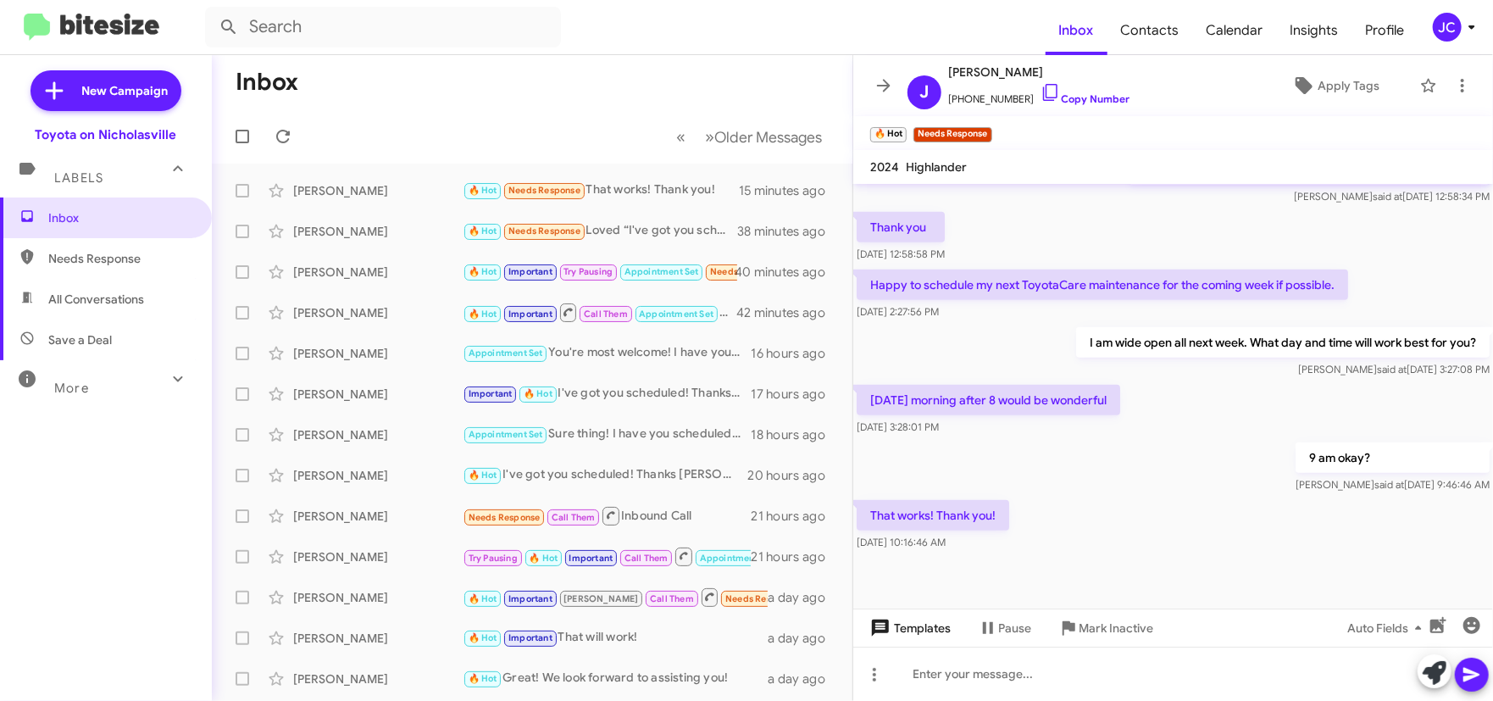
click at [903, 632] on span "Templates" at bounding box center [909, 628] width 84 height 31
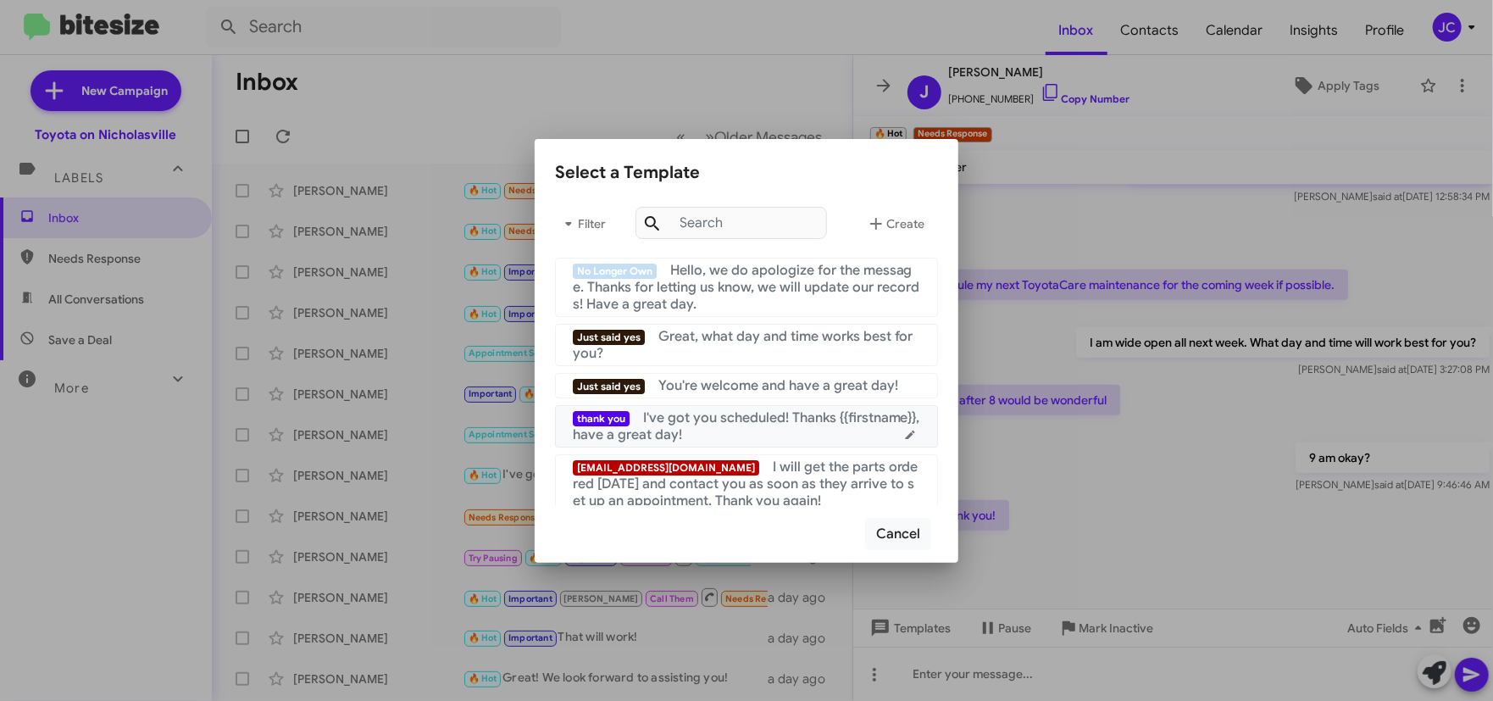
click at [738, 426] on div "thank you I've got you scheduled! Thanks {{firstname}}, have a great day!" at bounding box center [747, 426] width 348 height 34
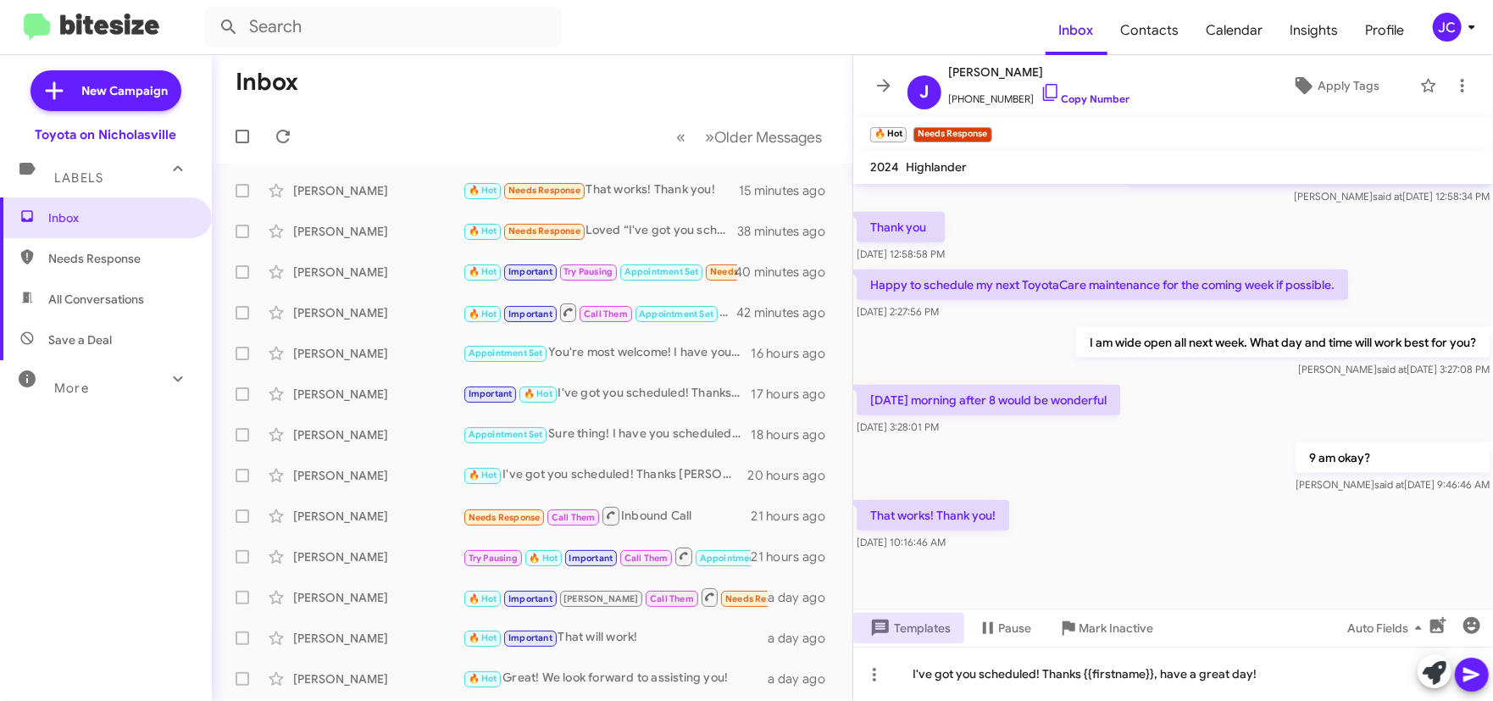
click at [1479, 662] on span at bounding box center [1472, 675] width 20 height 34
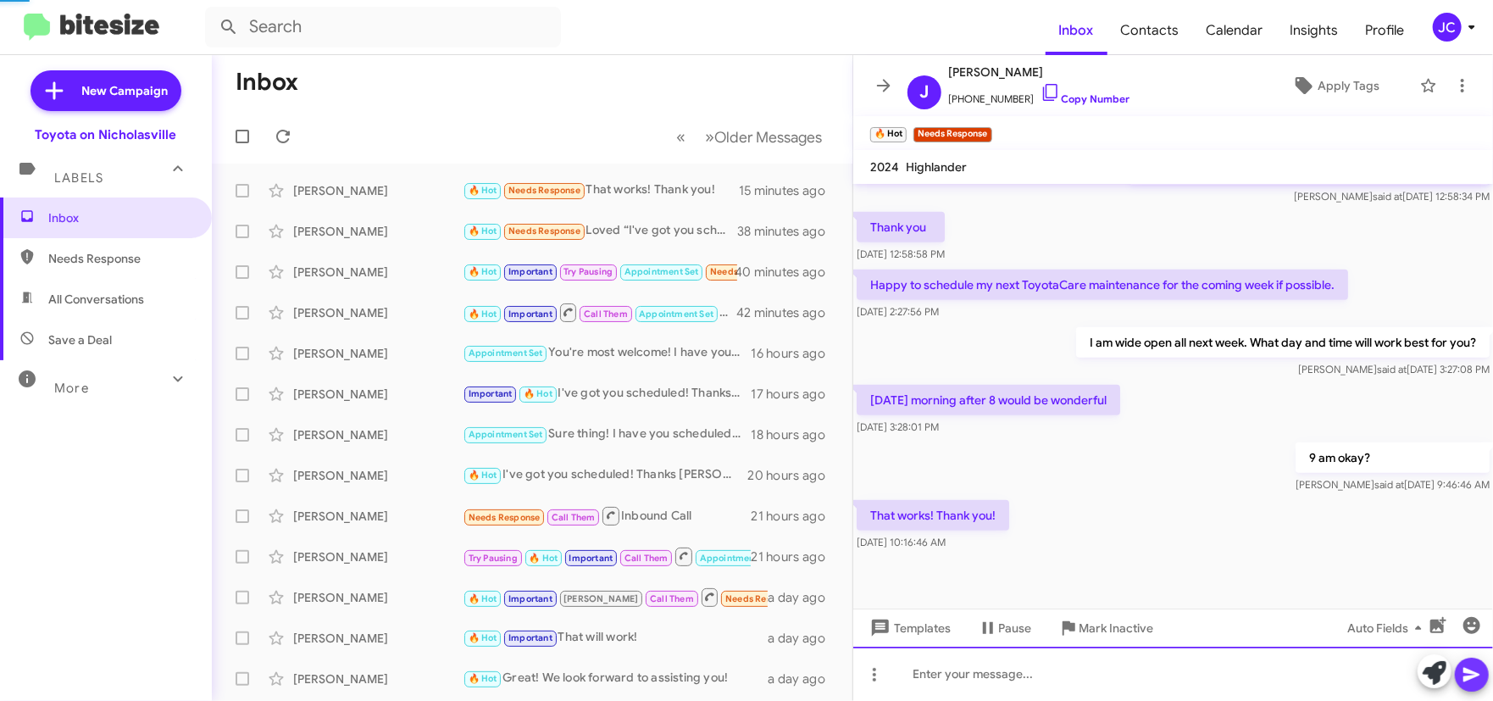
scroll to position [628, 0]
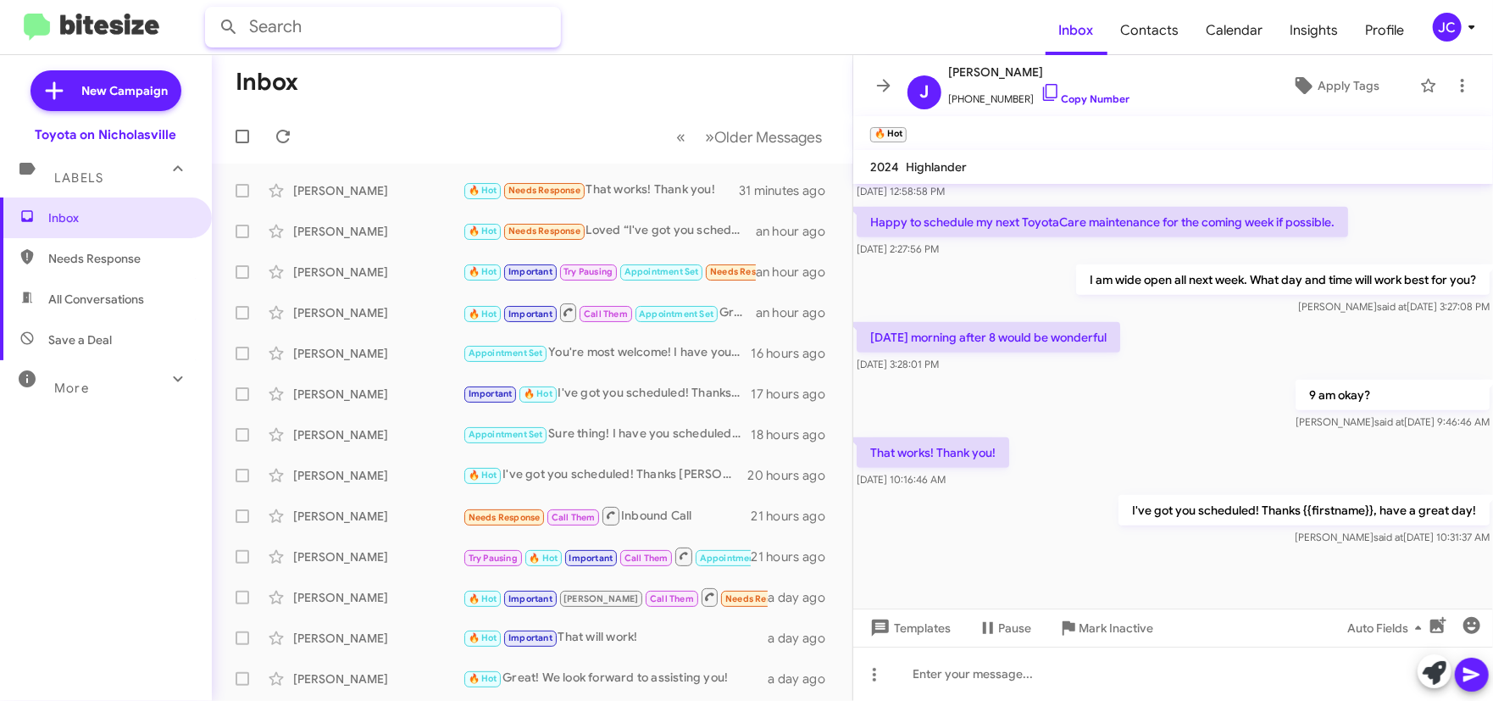
click at [292, 26] on input "text" at bounding box center [383, 27] width 356 height 41
type input "bridges"
click at [212, 10] on button at bounding box center [229, 27] width 34 height 34
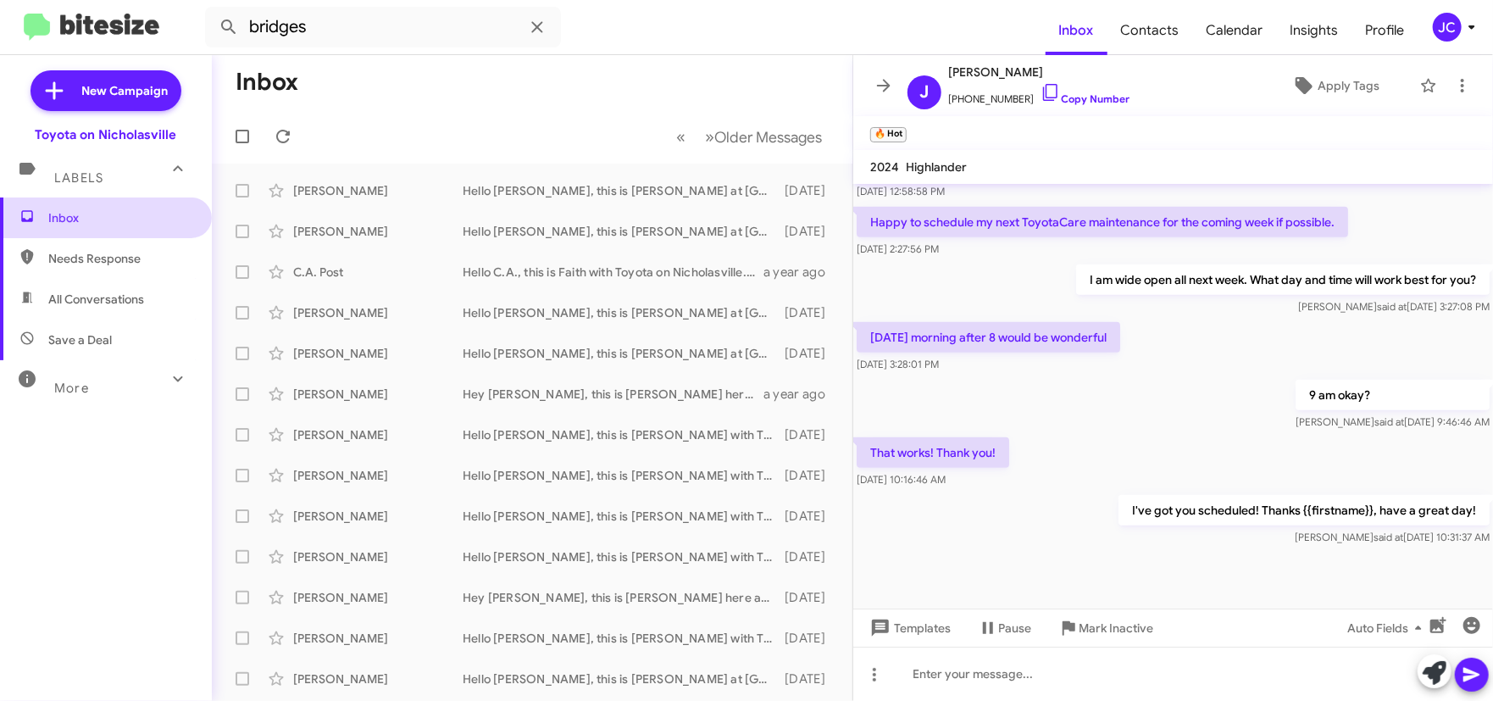
click at [111, 209] on span "Inbox" at bounding box center [120, 217] width 144 height 17
